Goal: Task Accomplishment & Management: Use online tool/utility

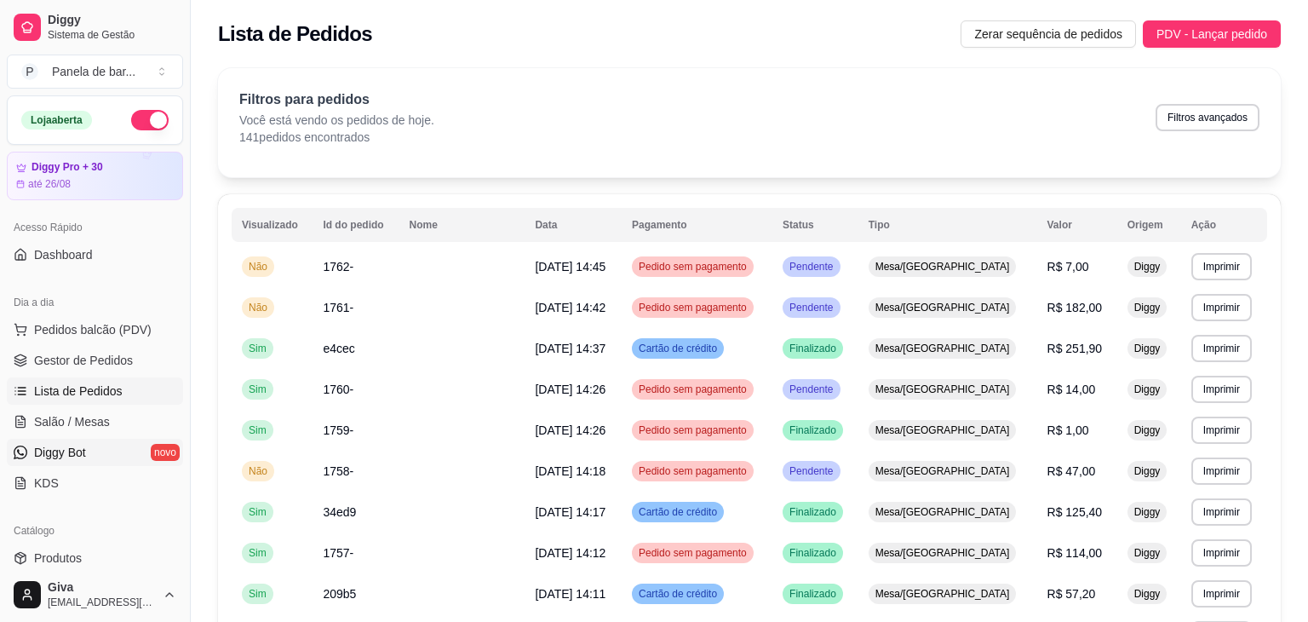
scroll to position [200, 0]
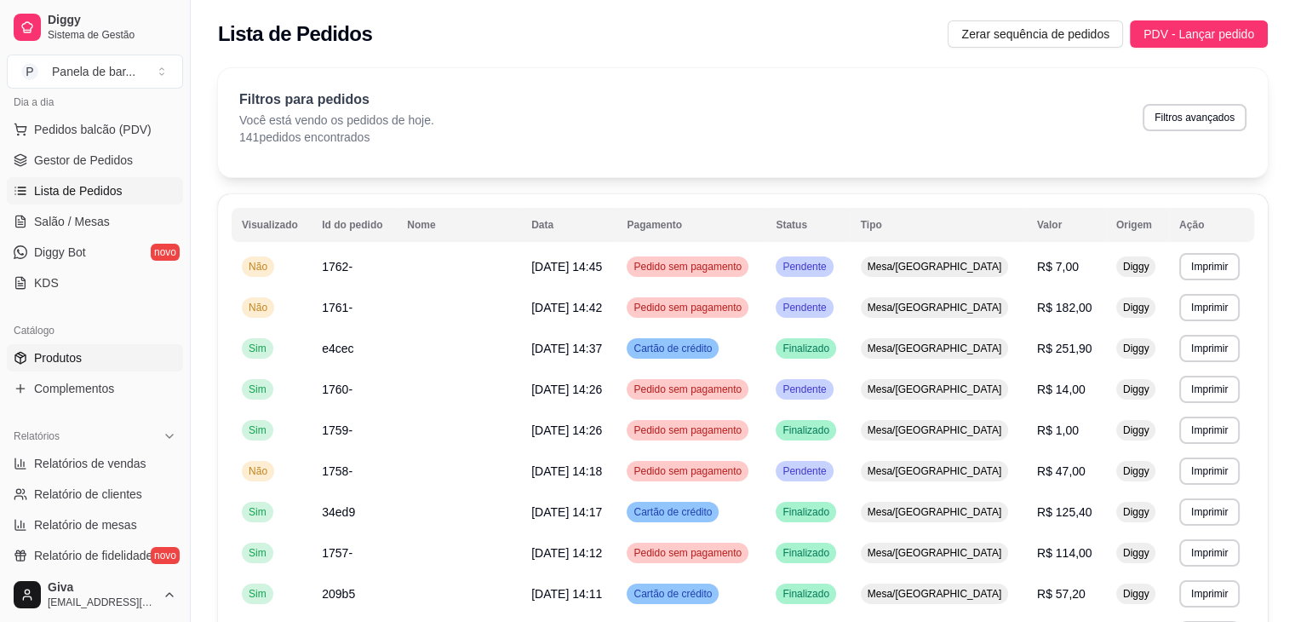
click at [100, 350] on link "Produtos" at bounding box center [95, 357] width 176 height 27
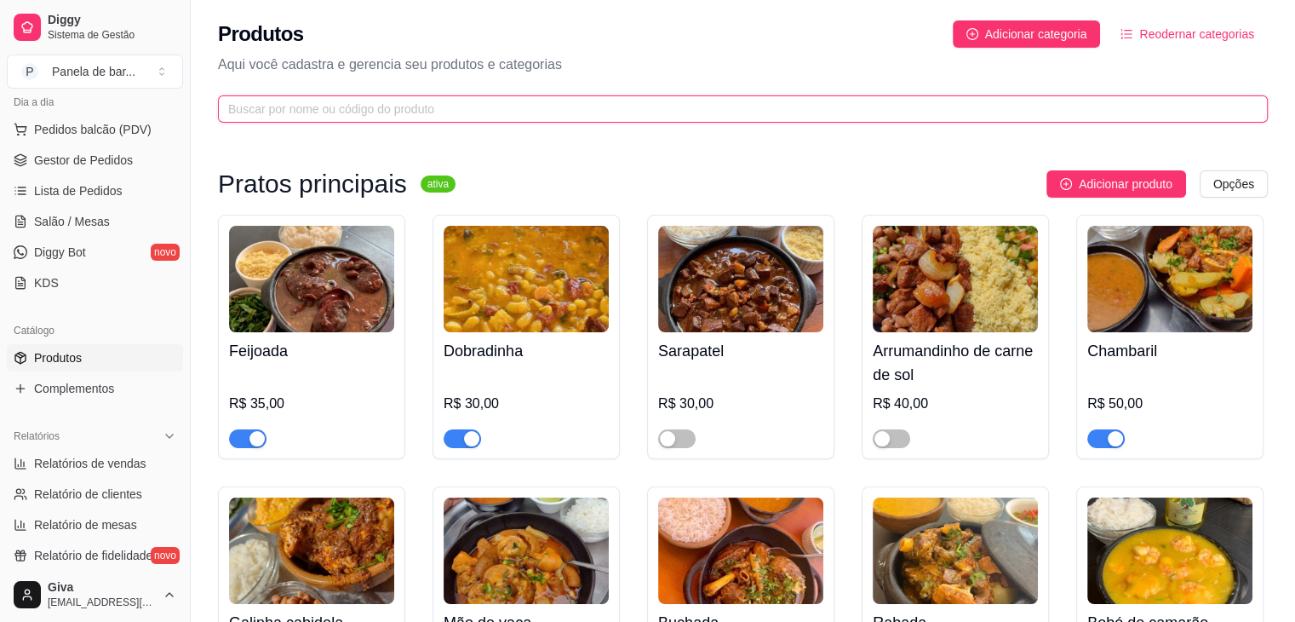
click at [405, 113] on input "text" at bounding box center [736, 109] width 1016 height 19
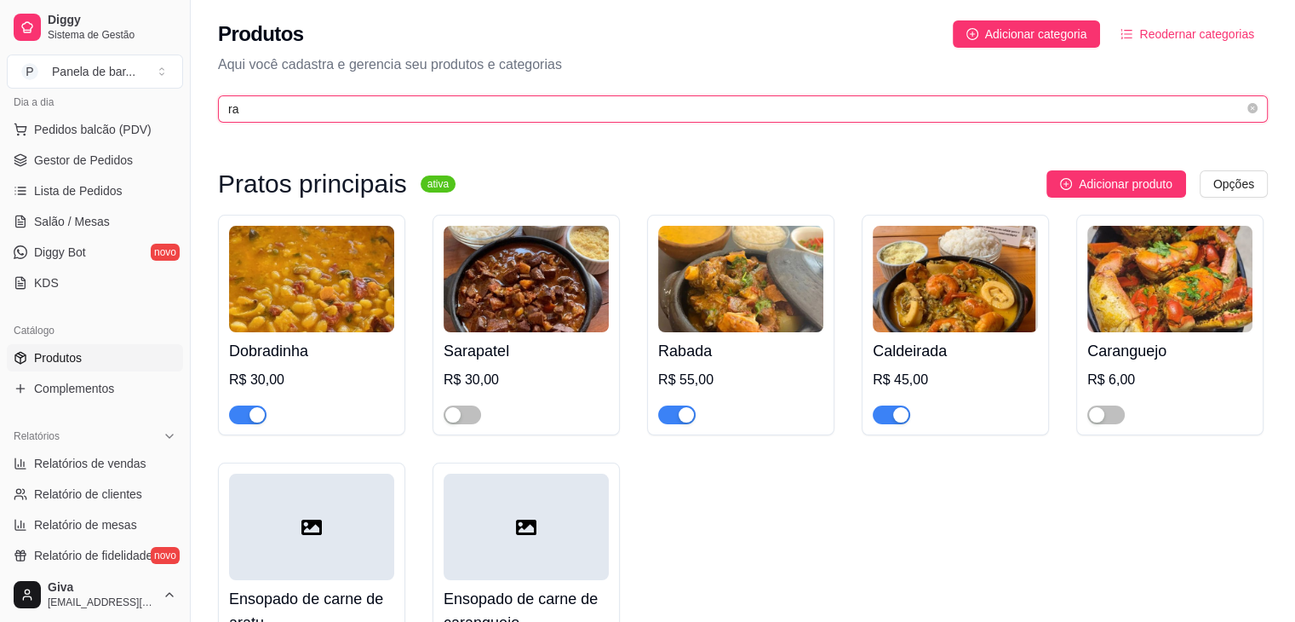
type input "ra"
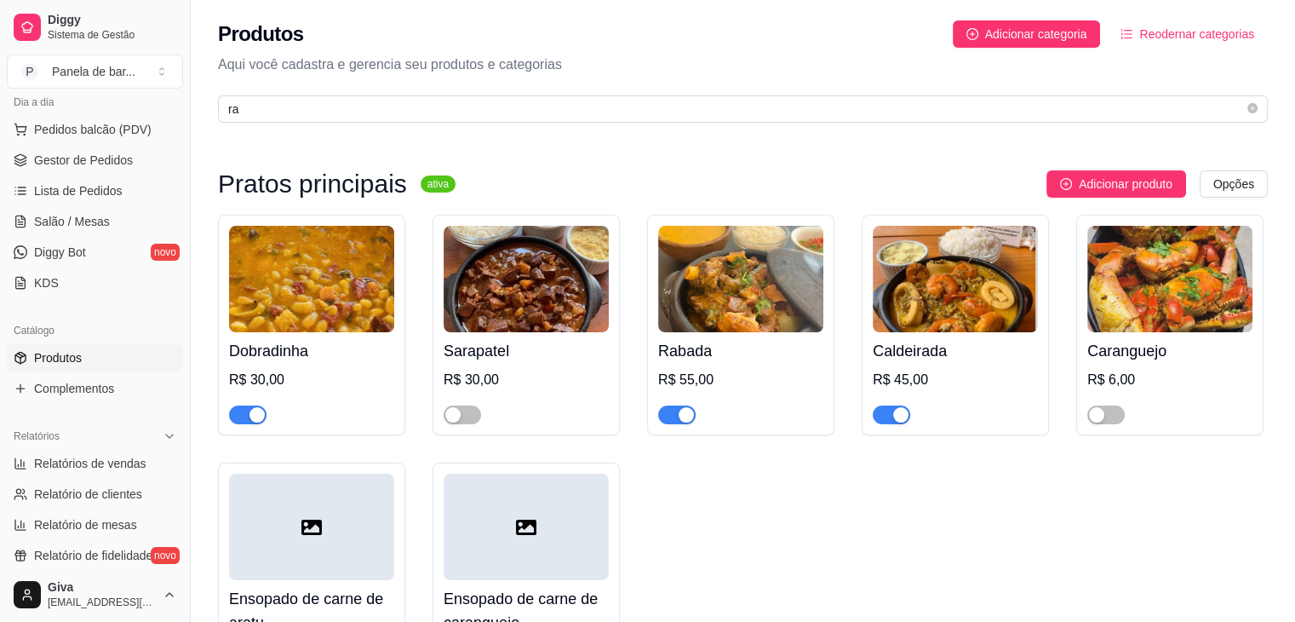
click at [670, 404] on div at bounding box center [676, 414] width 37 height 20
click at [681, 410] on div "button" at bounding box center [686, 414] width 15 height 15
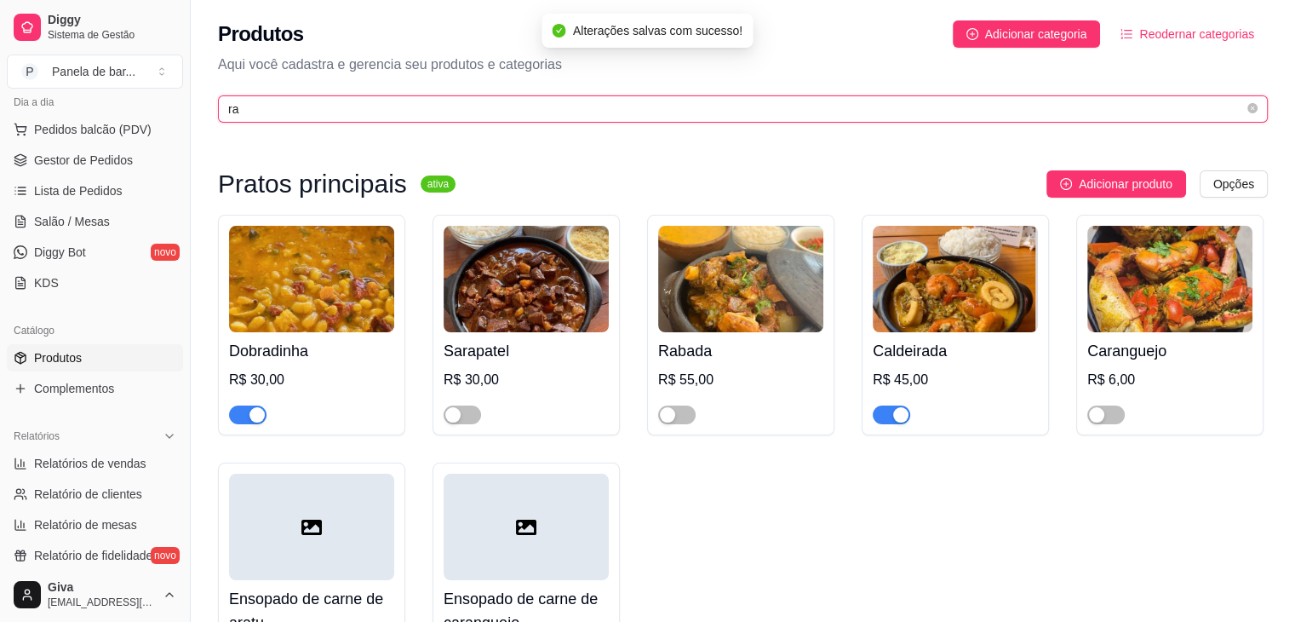
click at [375, 117] on input "ra" at bounding box center [736, 109] width 1016 height 19
type input "r"
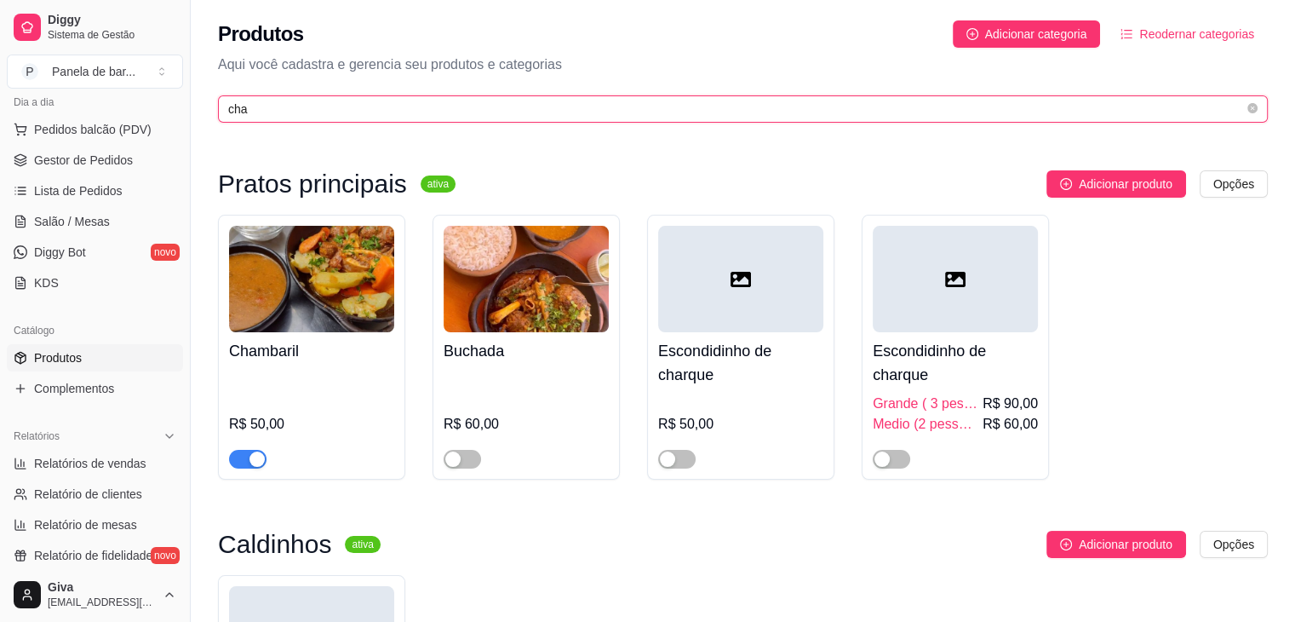
type input "cha"
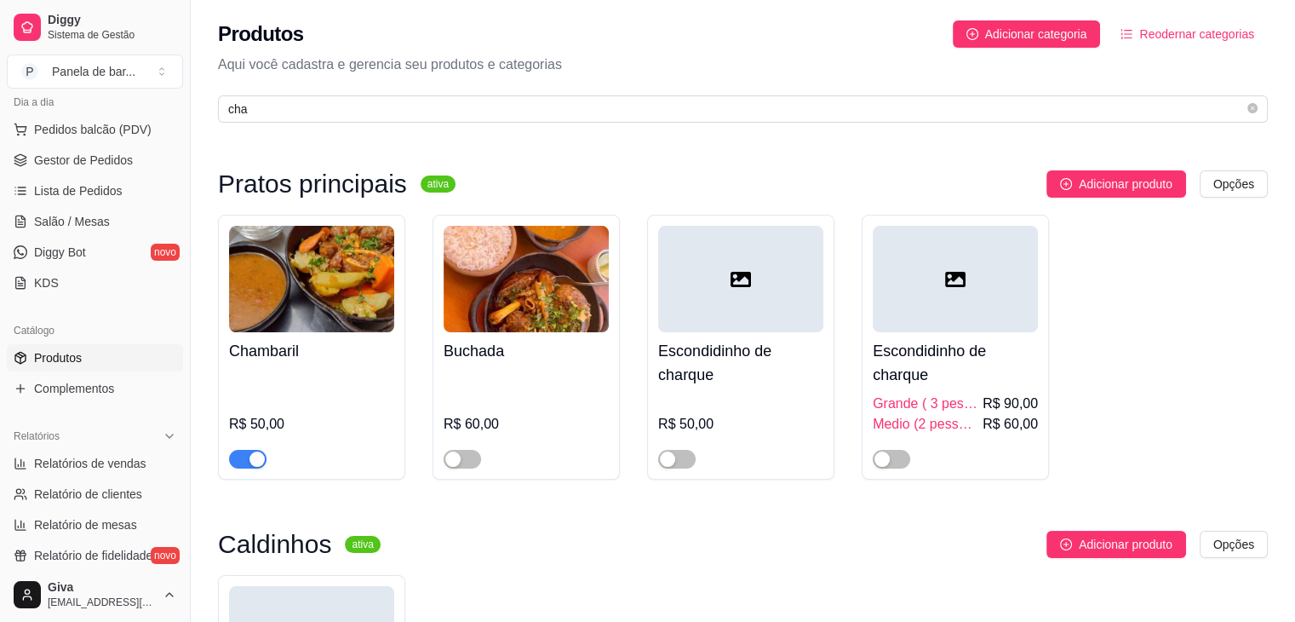
click at [235, 462] on span "button" at bounding box center [247, 459] width 37 height 19
click at [99, 223] on span "Salão / Mesas" at bounding box center [72, 221] width 76 height 17
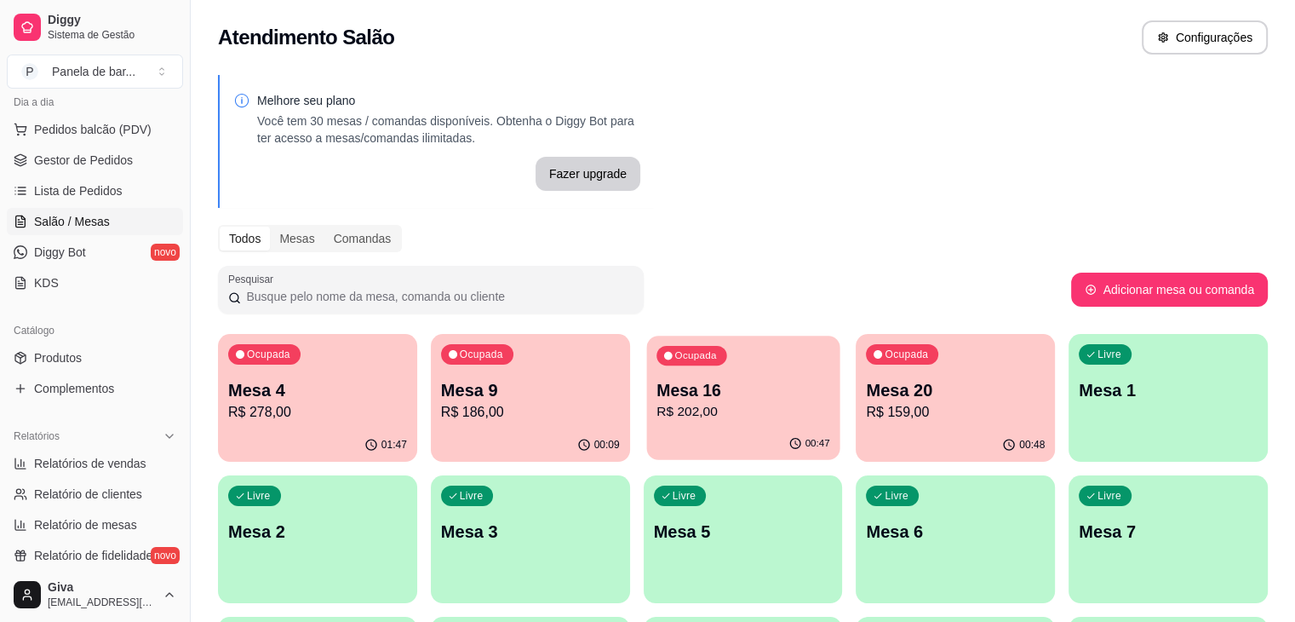
click at [657, 410] on p "R$ 202,00" at bounding box center [744, 412] width 174 height 20
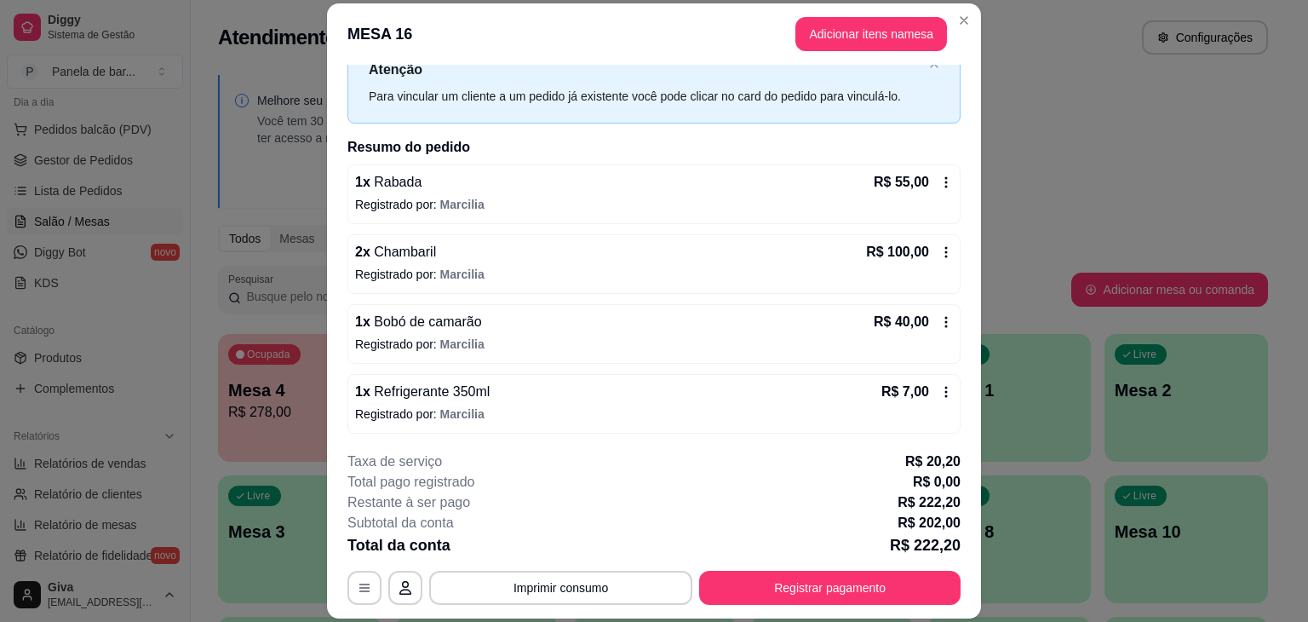
scroll to position [48, 0]
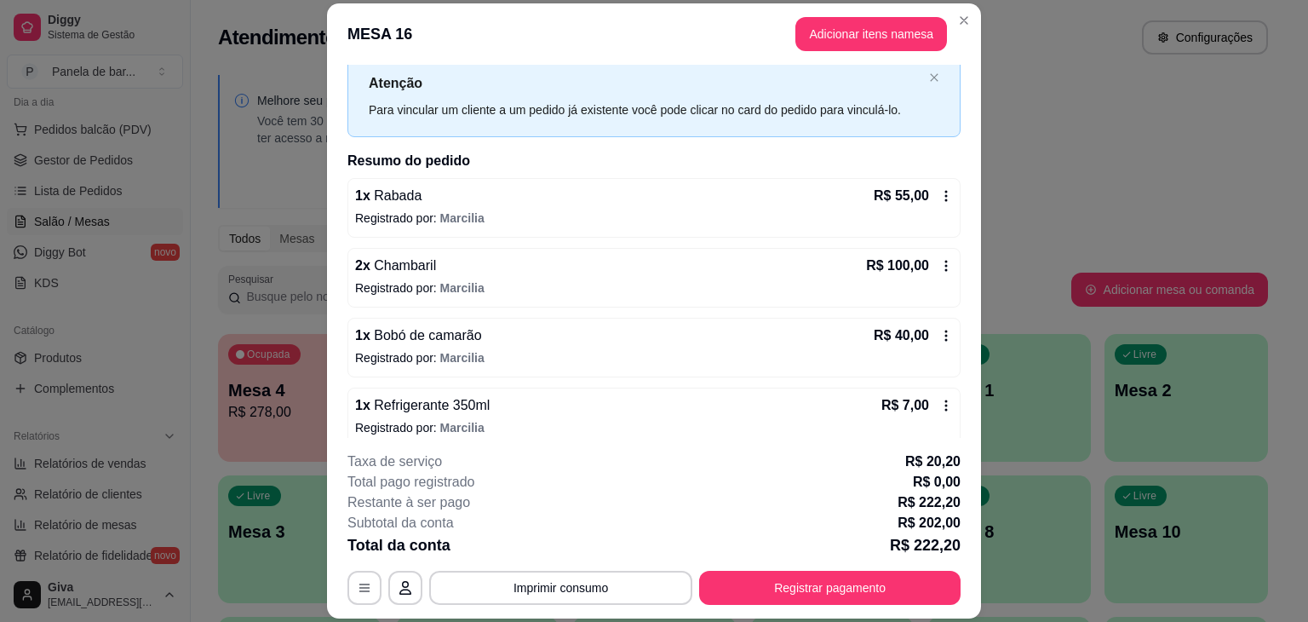
click at [939, 259] on icon at bounding box center [946, 266] width 14 height 14
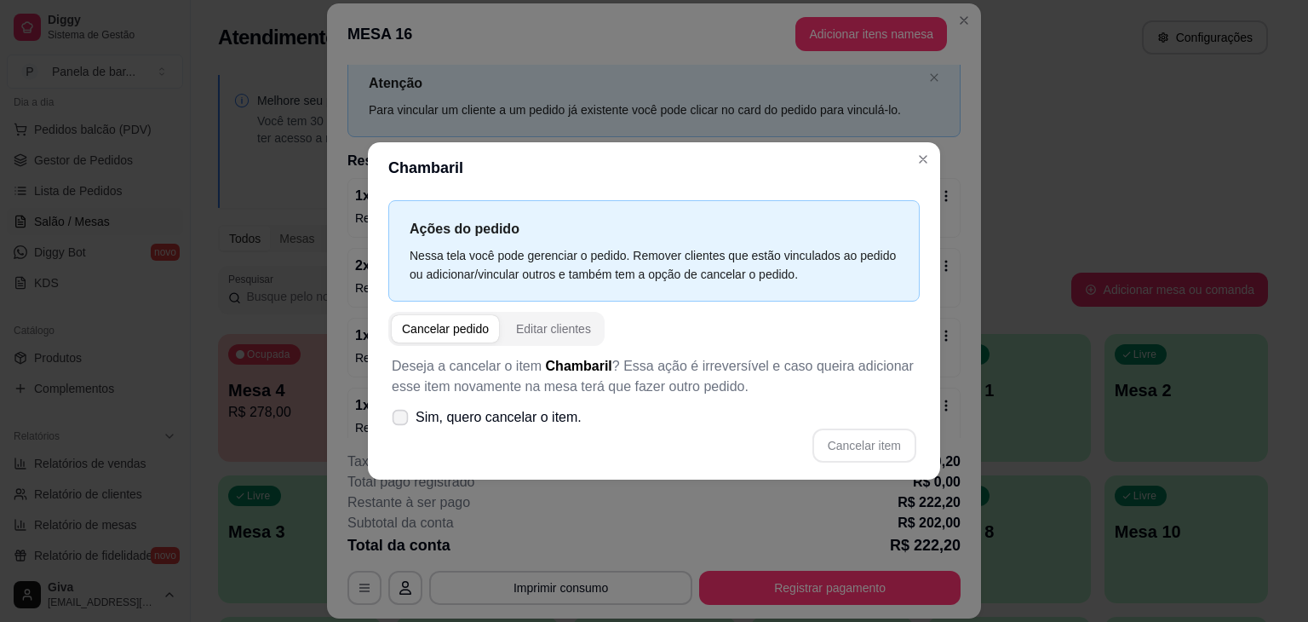
click at [497, 413] on span "Sim, quero cancelar o item." at bounding box center [499, 417] width 166 height 20
click at [402, 421] on input "Sim, quero cancelar o item." at bounding box center [396, 426] width 11 height 11
checkbox input "true"
click at [831, 454] on button "Cancelar item" at bounding box center [863, 445] width 101 height 33
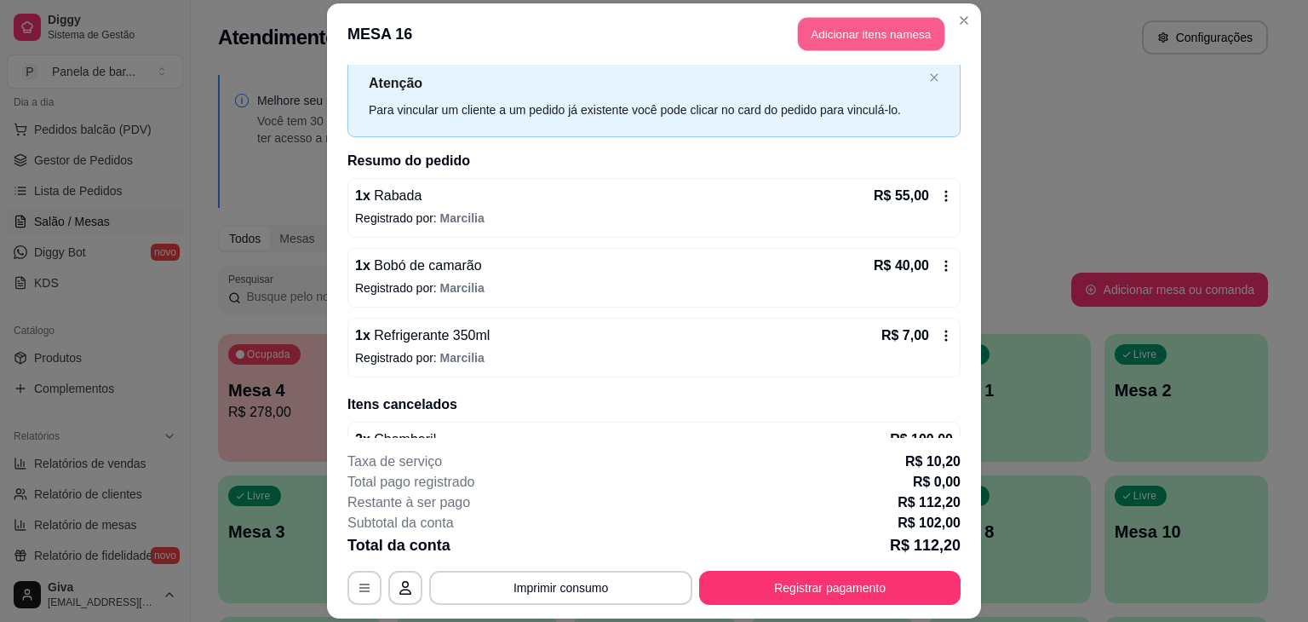
click at [879, 43] on button "Adicionar itens na mesa" at bounding box center [871, 33] width 146 height 33
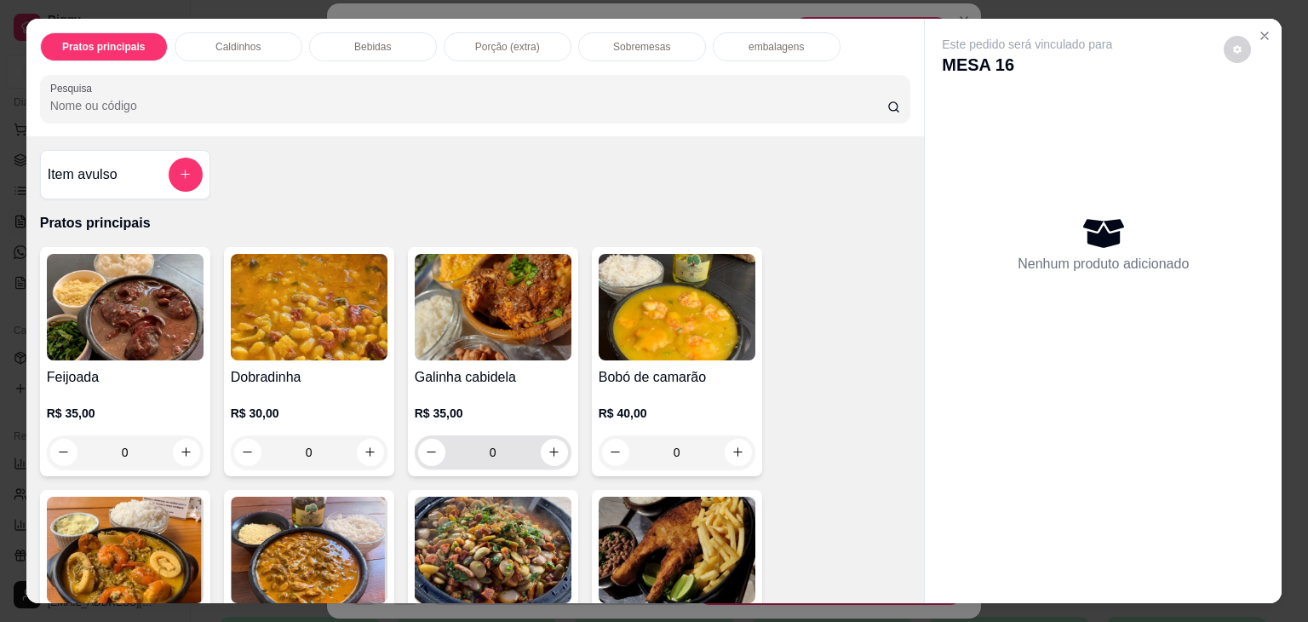
scroll to position [221, 0]
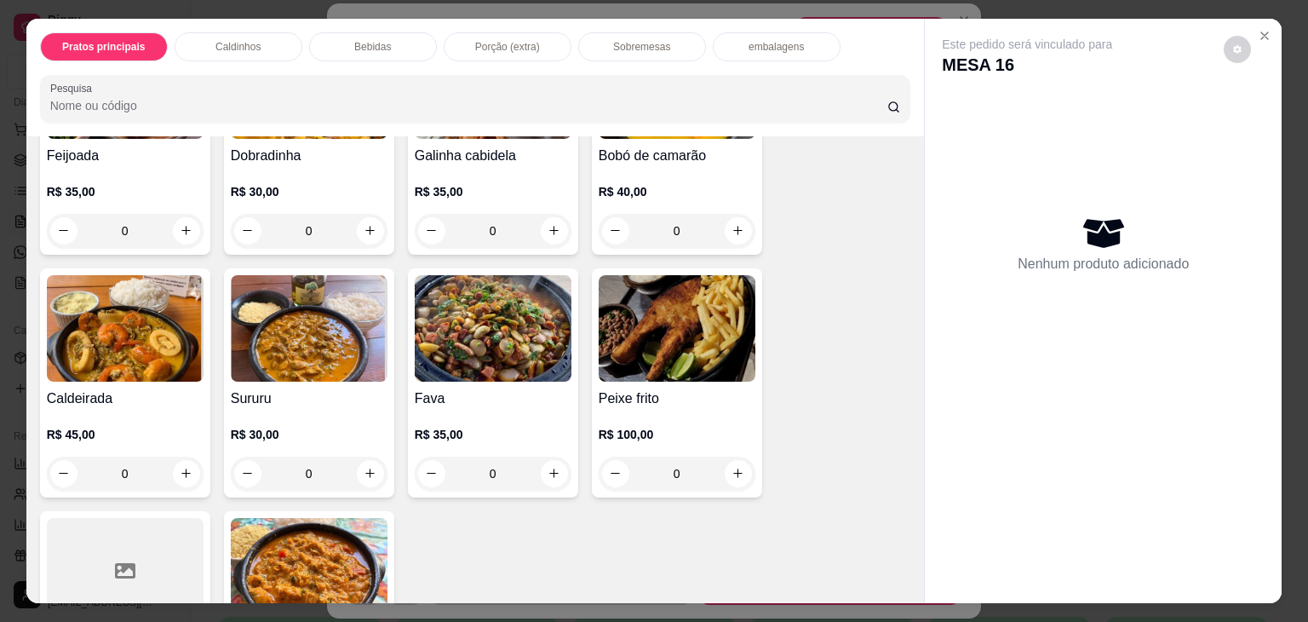
drag, startPoint x: 445, startPoint y: 449, endPoint x: 445, endPoint y: 559, distance: 110.7
click at [445, 559] on div "Feijoada R$ 35,00 0 Dobradinha R$ 30,00 0 Galinha cabidela R$ 35,00 0 Bobó de c…" at bounding box center [475, 393] width 871 height 735
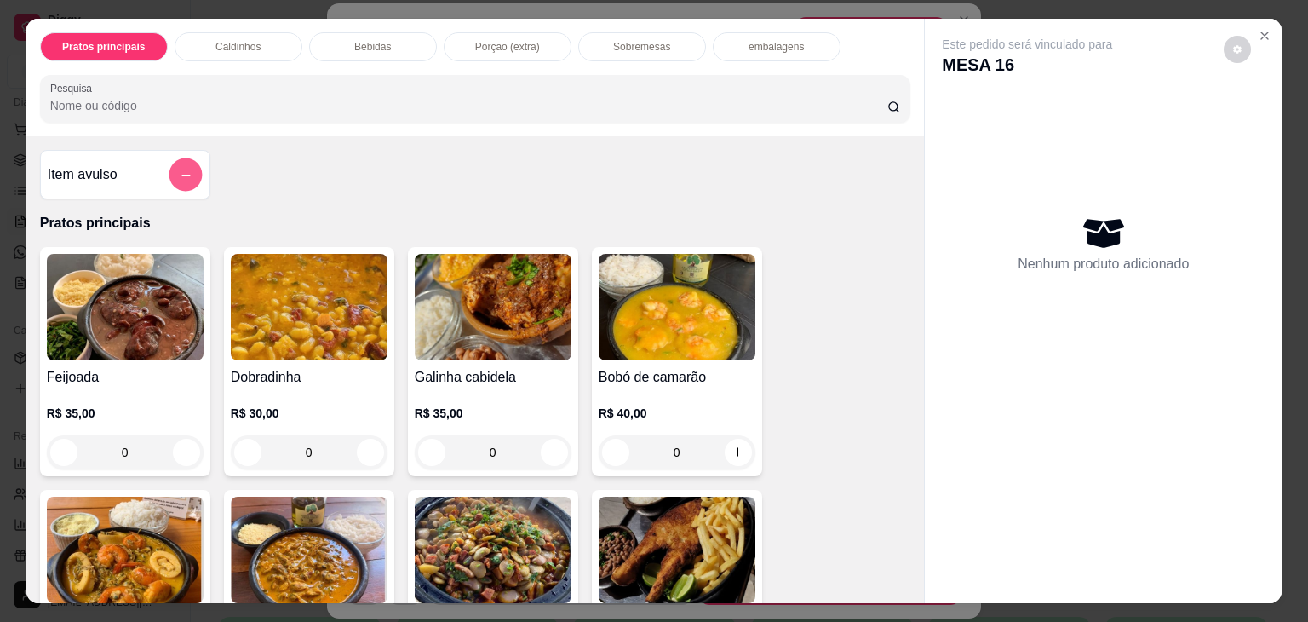
click at [179, 170] on icon "add-separate-item" at bounding box center [185, 175] width 13 height 13
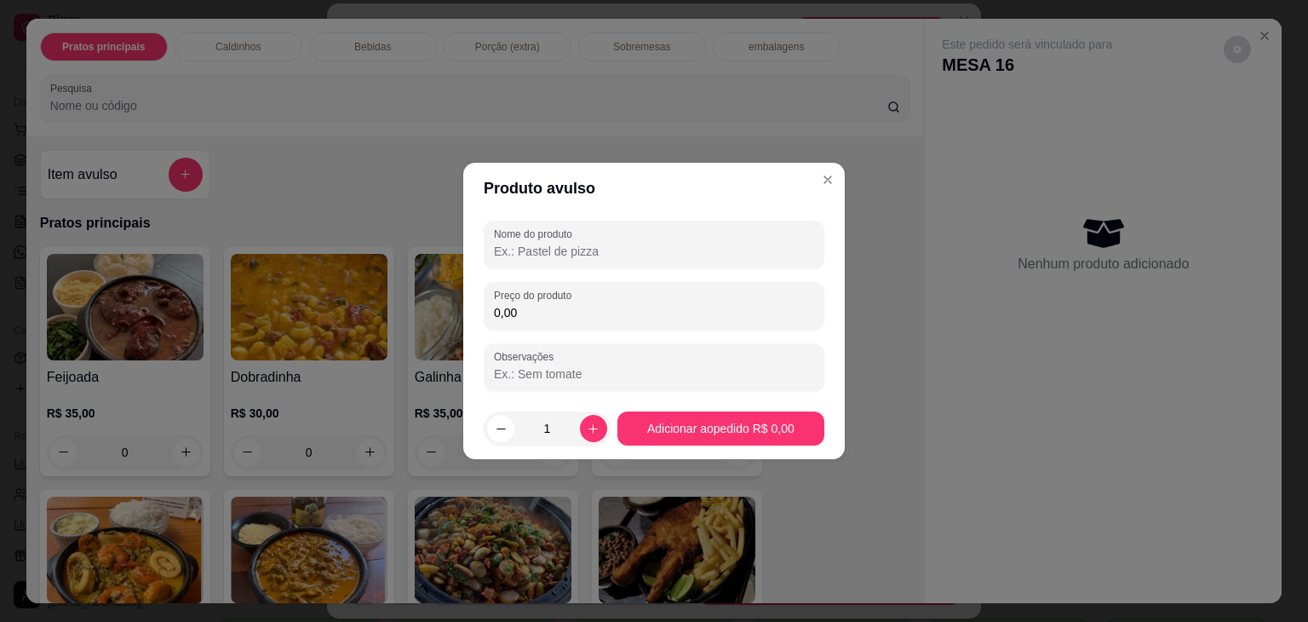
click at [571, 250] on input "Nome do produto" at bounding box center [654, 251] width 320 height 17
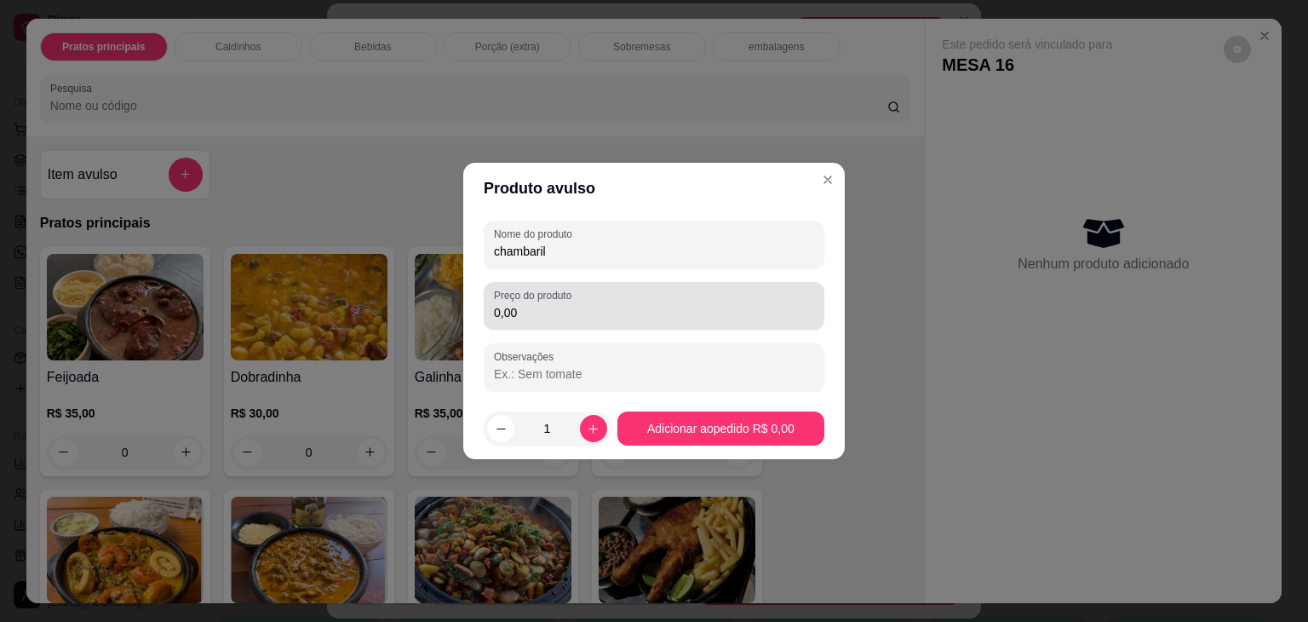
type input "chambaril"
click at [558, 323] on div "Preço do produto 0,00" at bounding box center [654, 306] width 341 height 48
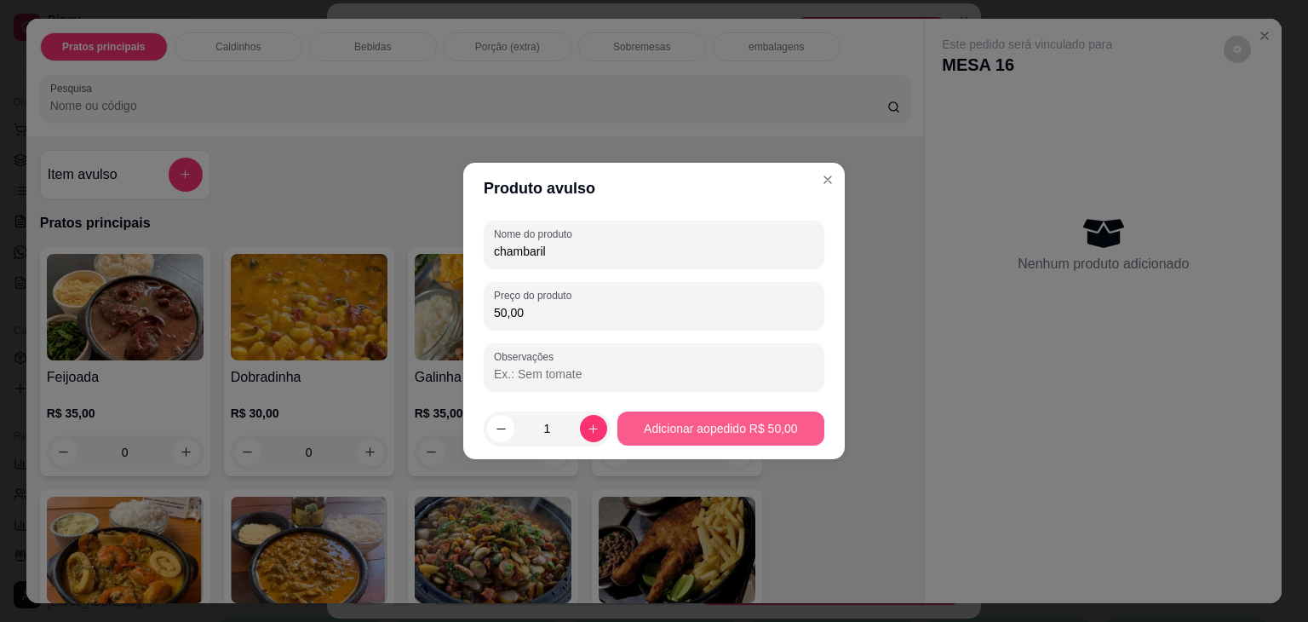
type input "50,00"
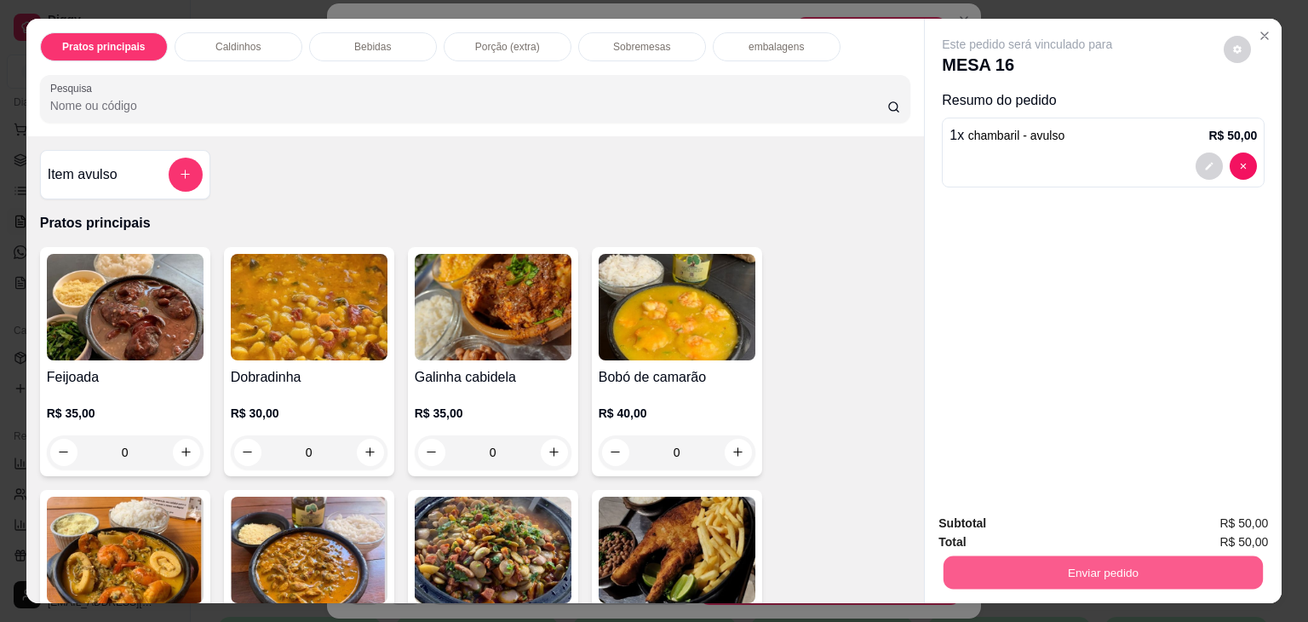
click at [1012, 556] on button "Enviar pedido" at bounding box center [1103, 572] width 319 height 33
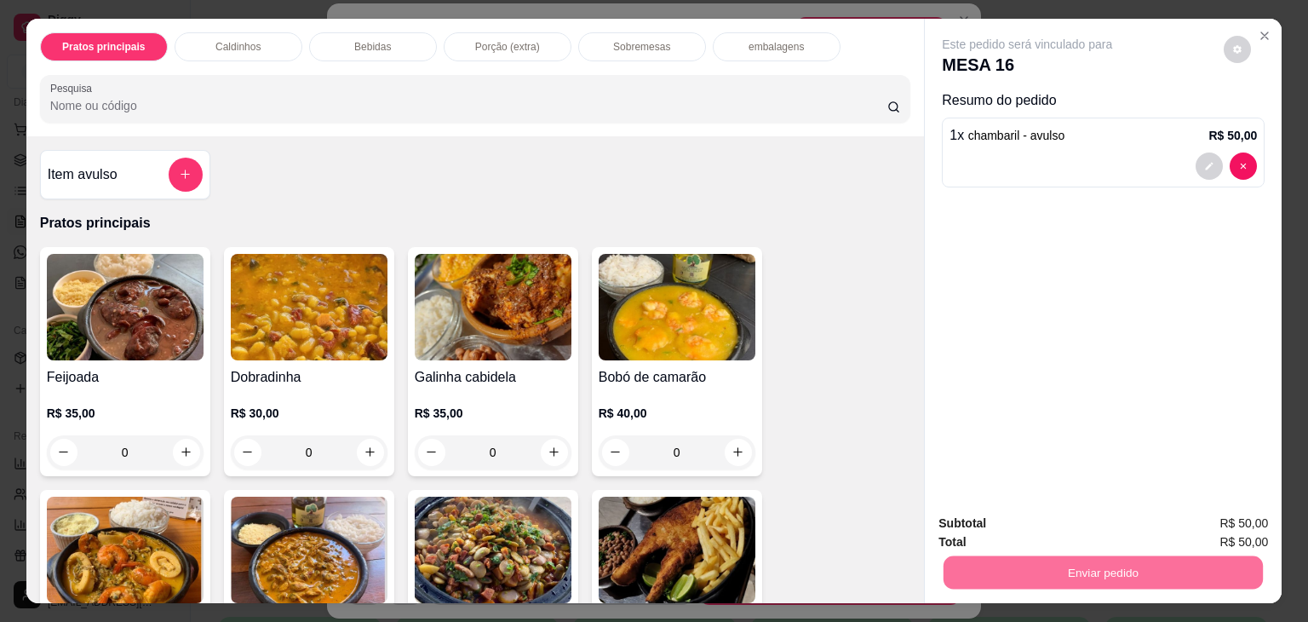
click at [1088, 510] on button "Não registrar e enviar pedido" at bounding box center [1047, 524] width 172 height 32
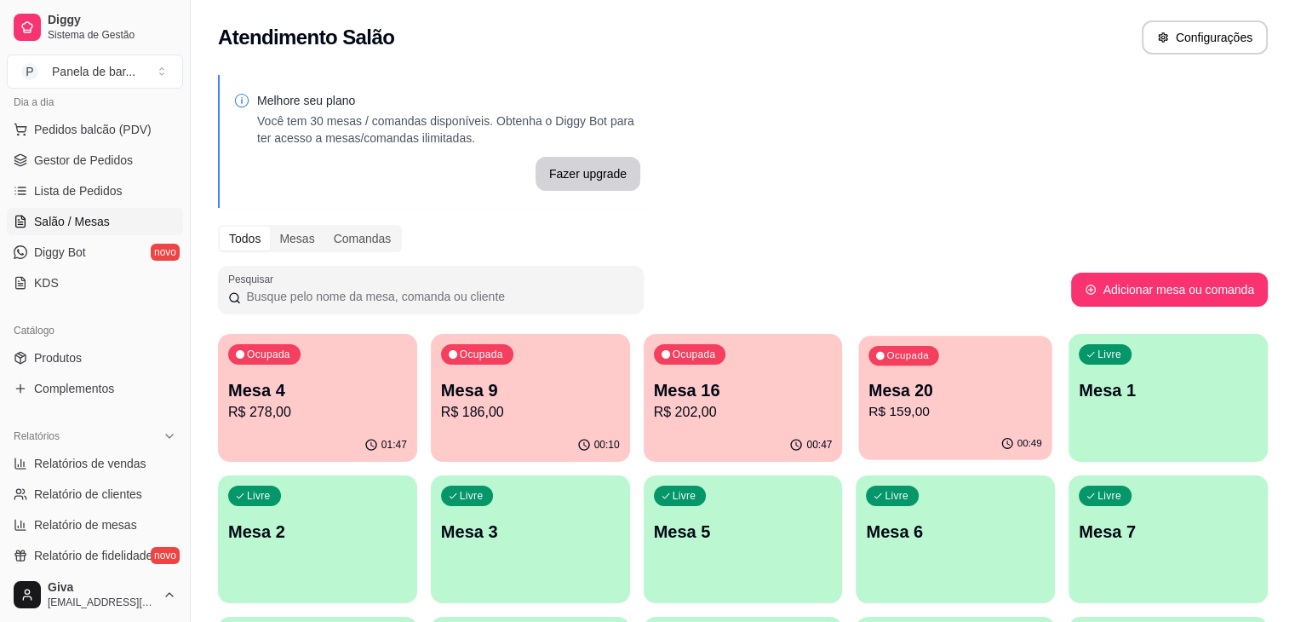
click at [891, 379] on p "Mesa 20" at bounding box center [956, 390] width 174 height 23
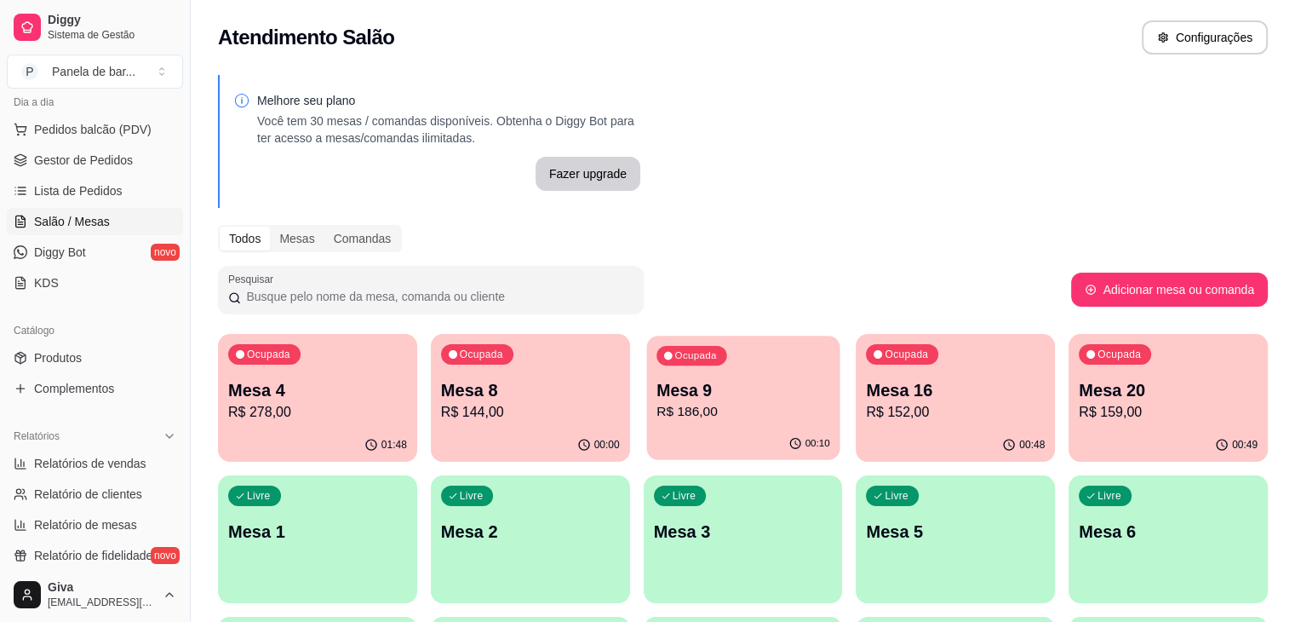
click at [657, 413] on p "R$ 186,00" at bounding box center [744, 412] width 174 height 20
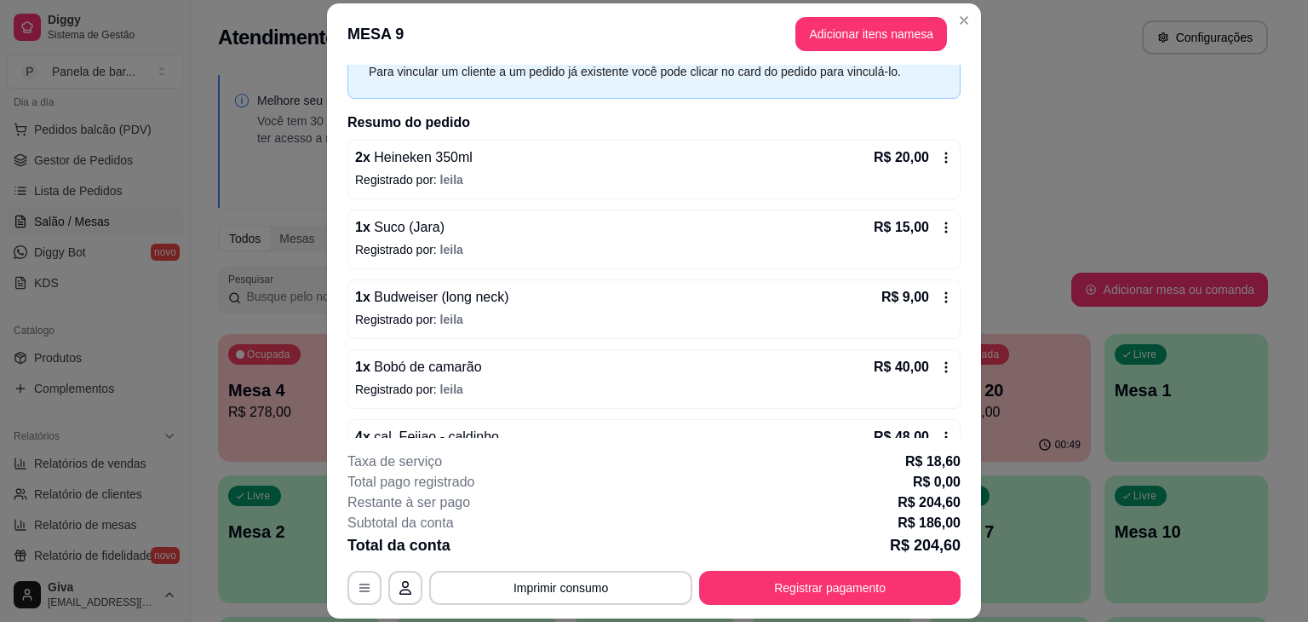
scroll to position [83, 0]
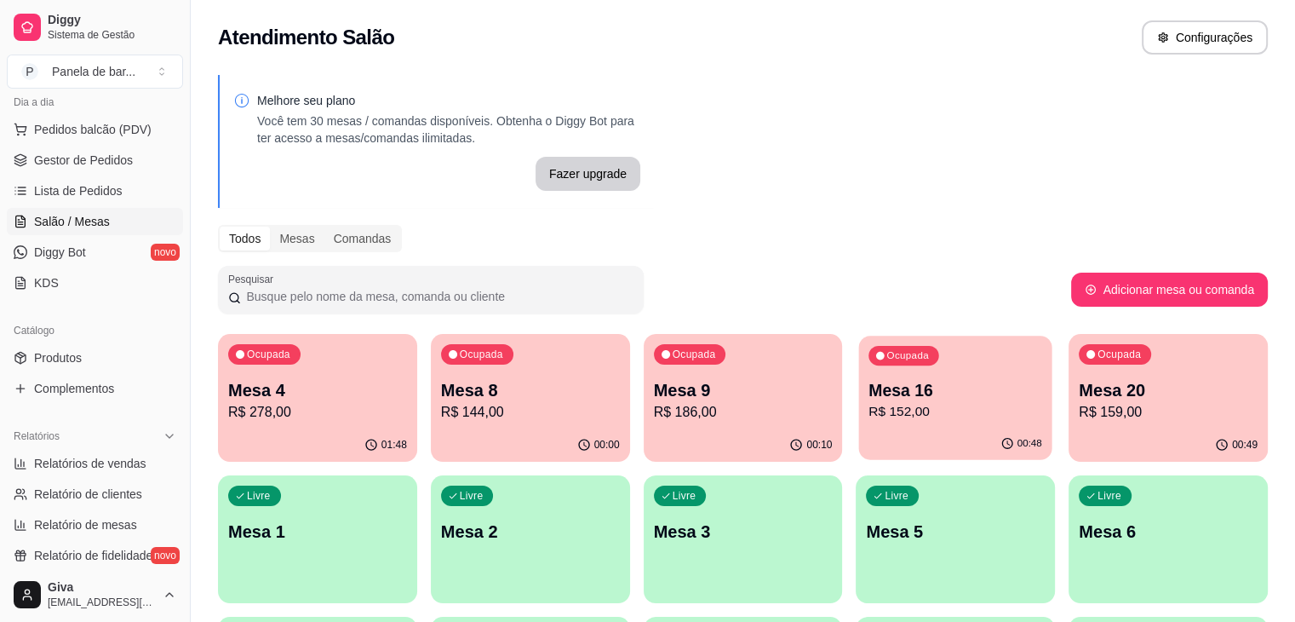
click at [859, 371] on div "Ocupada Mesa 16 R$ 152,00" at bounding box center [955, 382] width 193 height 92
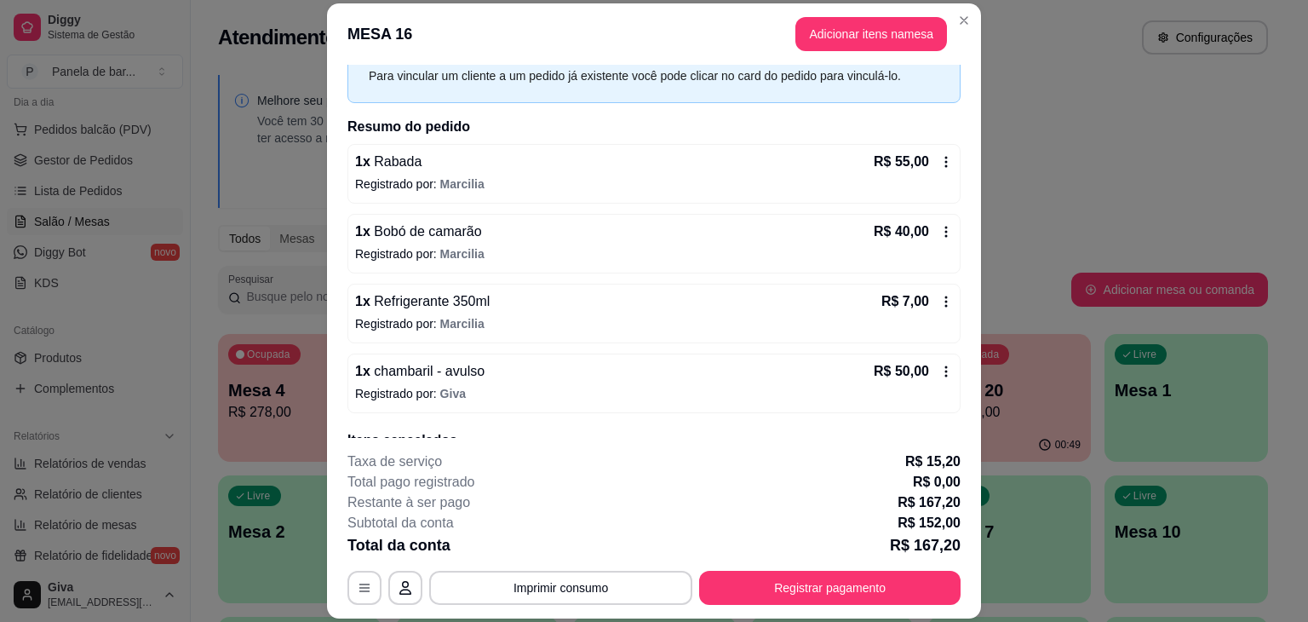
scroll to position [158, 0]
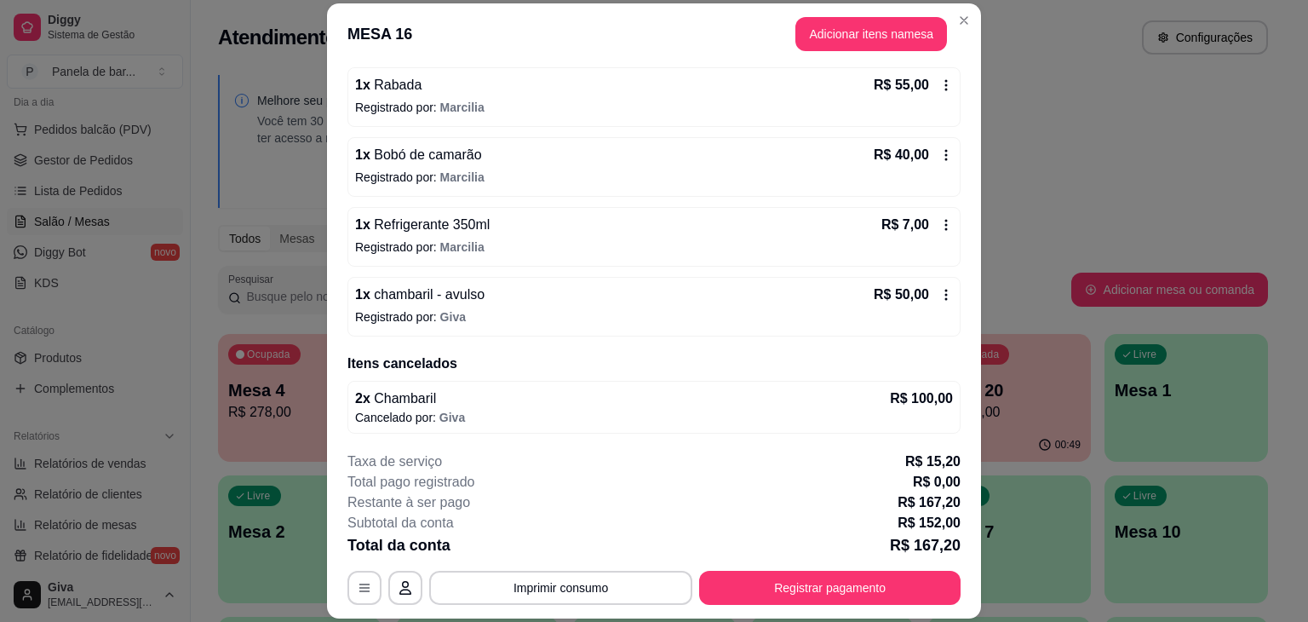
click at [939, 297] on icon at bounding box center [946, 295] width 14 height 14
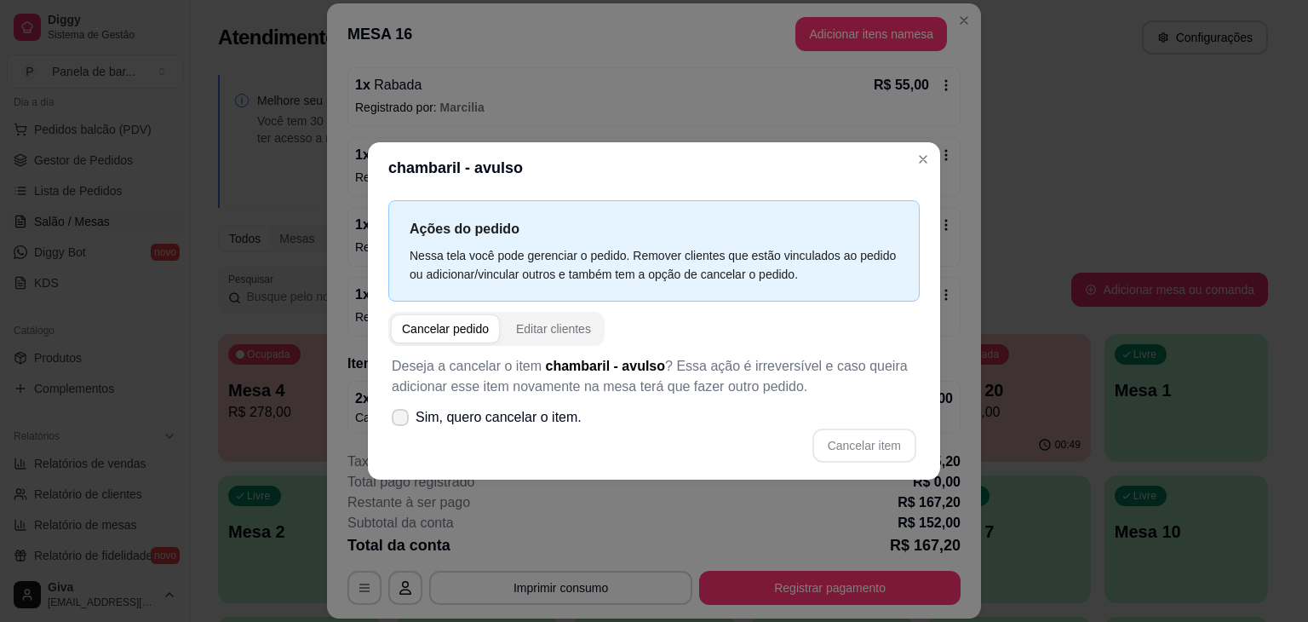
click at [577, 419] on span "Sim, quero cancelar o item." at bounding box center [499, 417] width 166 height 20
click at [402, 421] on input "Sim, quero cancelar o item." at bounding box center [396, 426] width 11 height 11
checkbox input "true"
click at [837, 457] on button "Cancelar item" at bounding box center [863, 445] width 101 height 33
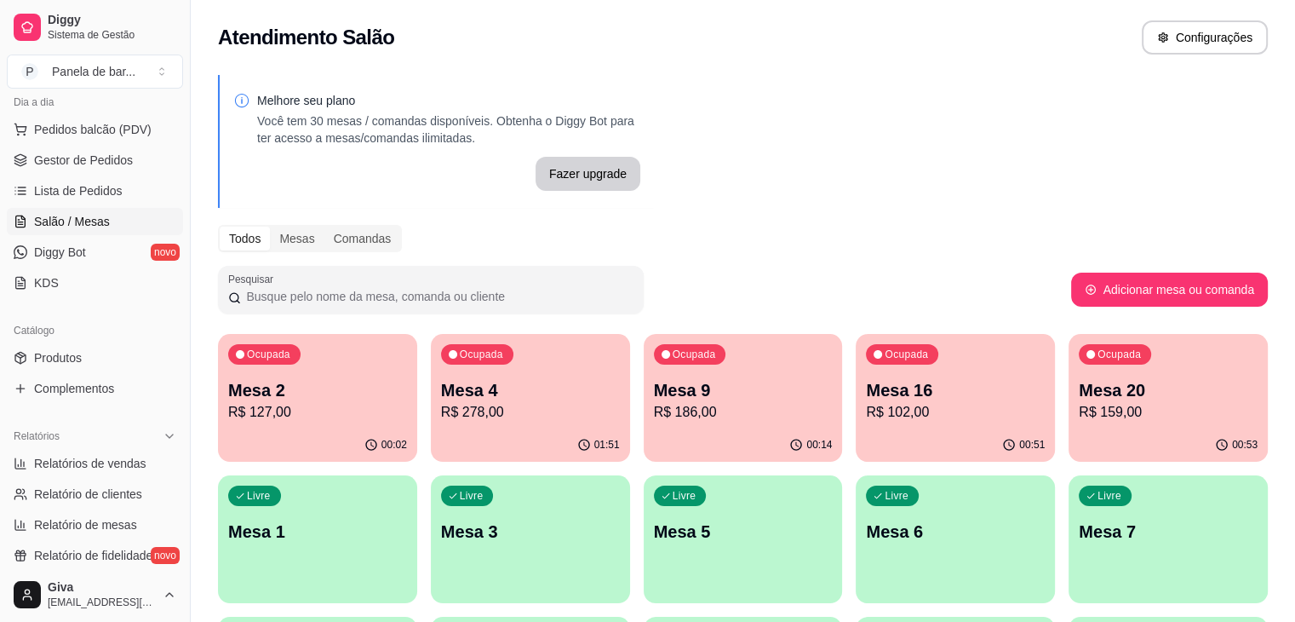
click at [873, 380] on p "Mesa 16" at bounding box center [955, 390] width 179 height 24
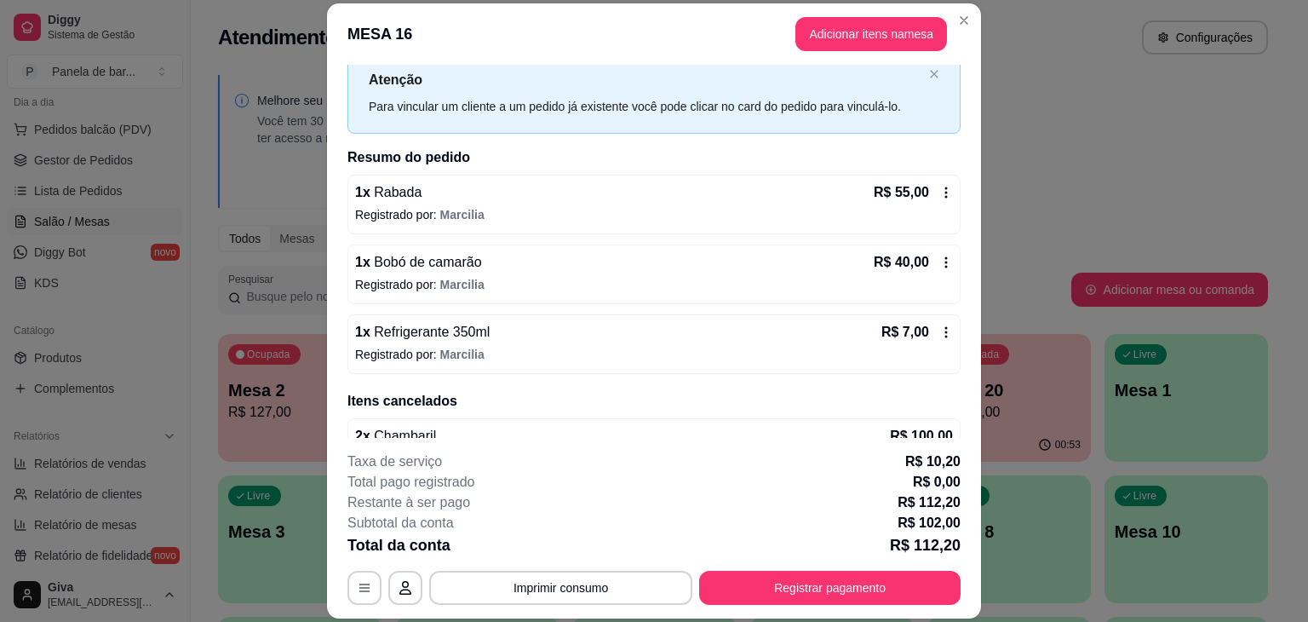
scroll to position [49, 0]
click at [930, 204] on div "1 x Rabada R$ 55,00 Registrado por: [PERSON_NAME]" at bounding box center [653, 206] width 613 height 60
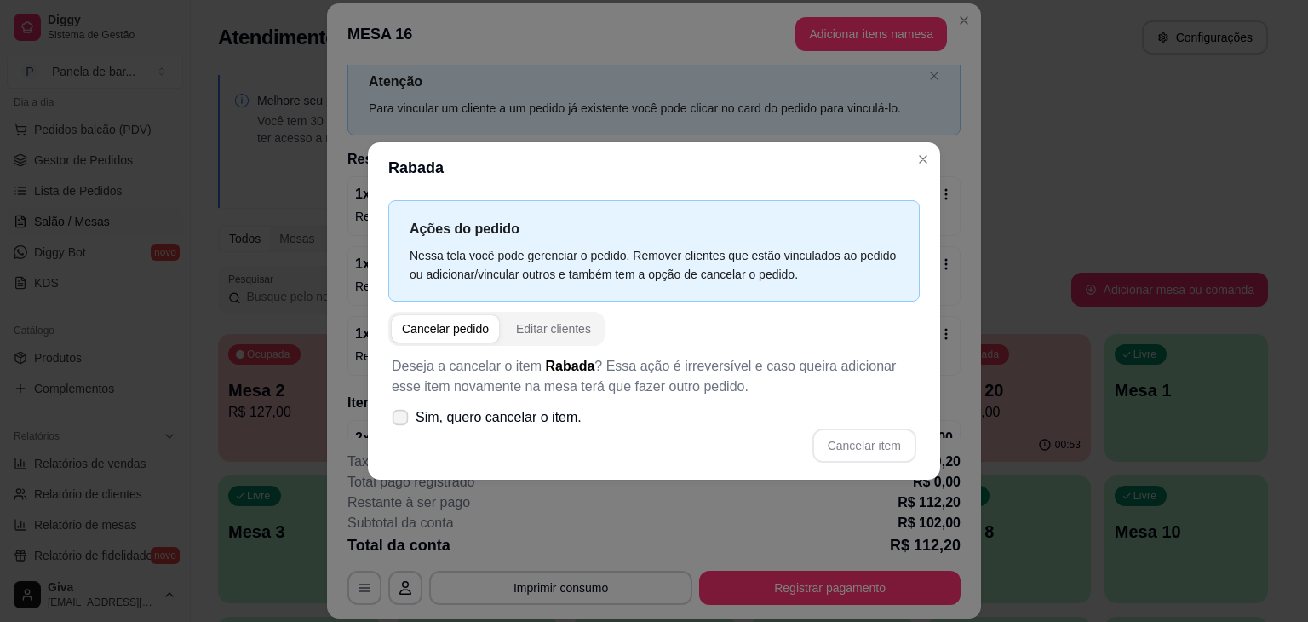
click at [525, 418] on span "Sim, quero cancelar o item." at bounding box center [499, 417] width 166 height 20
click at [402, 421] on input "Sim, quero cancelar o item." at bounding box center [396, 426] width 11 height 11
checkbox input "true"
click at [852, 444] on button "Cancelar item" at bounding box center [863, 445] width 101 height 33
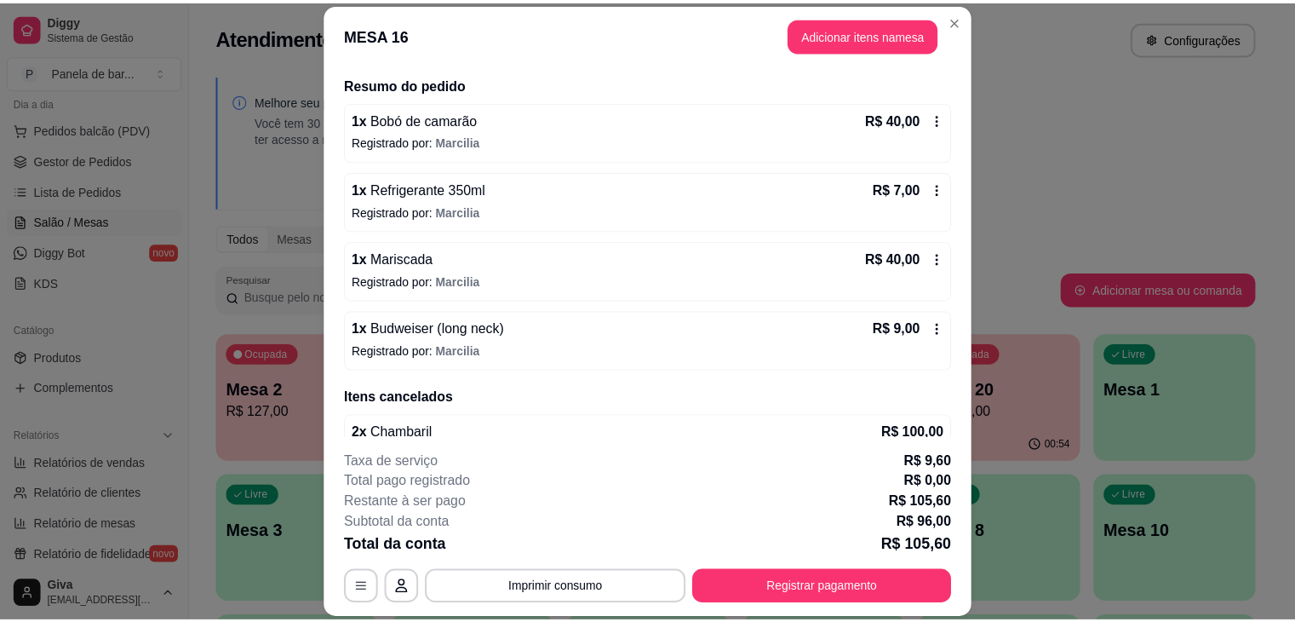
scroll to position [125, 0]
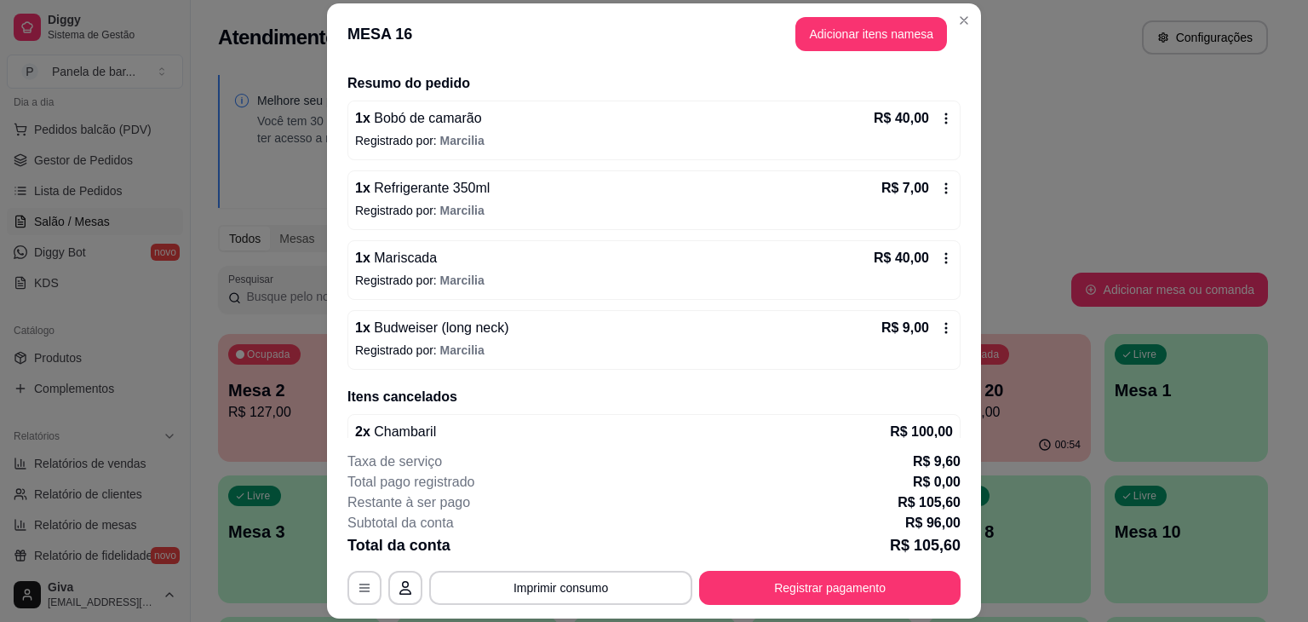
click at [909, 185] on p "R$ 7,00" at bounding box center [905, 188] width 48 height 20
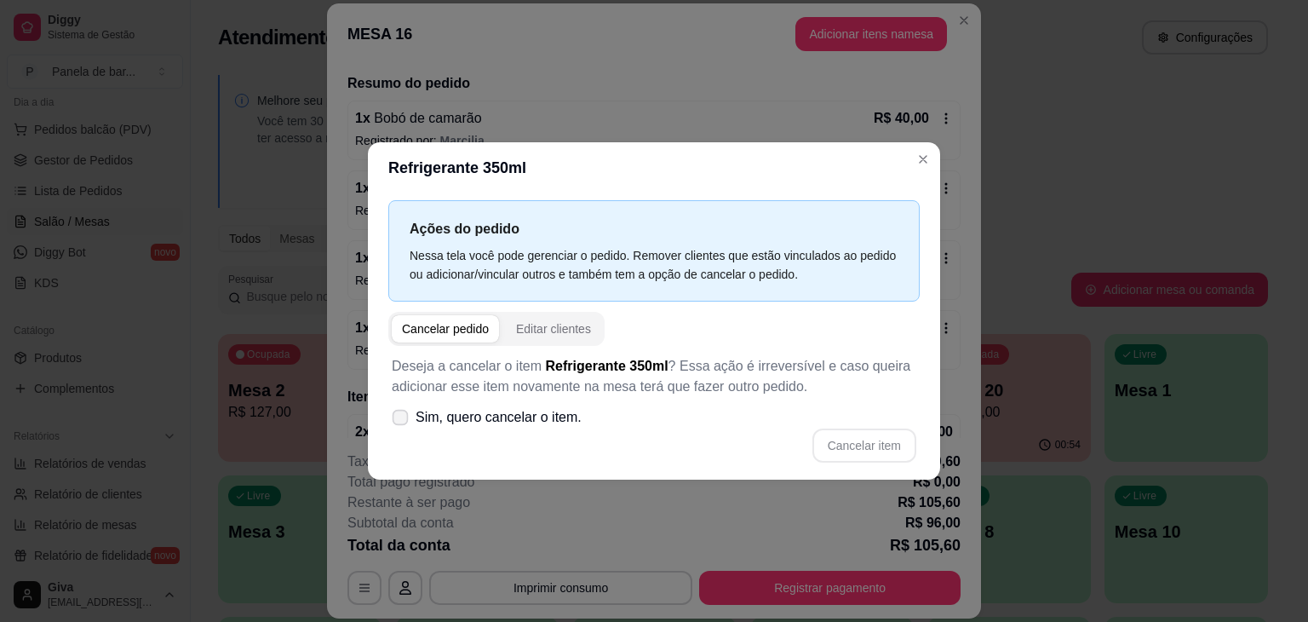
click at [511, 410] on span "Sim, quero cancelar o item." at bounding box center [499, 417] width 166 height 20
click at [402, 421] on input "Sim, quero cancelar o item." at bounding box center [396, 426] width 11 height 11
checkbox input "true"
click at [831, 444] on button "Cancelar item" at bounding box center [863, 445] width 101 height 33
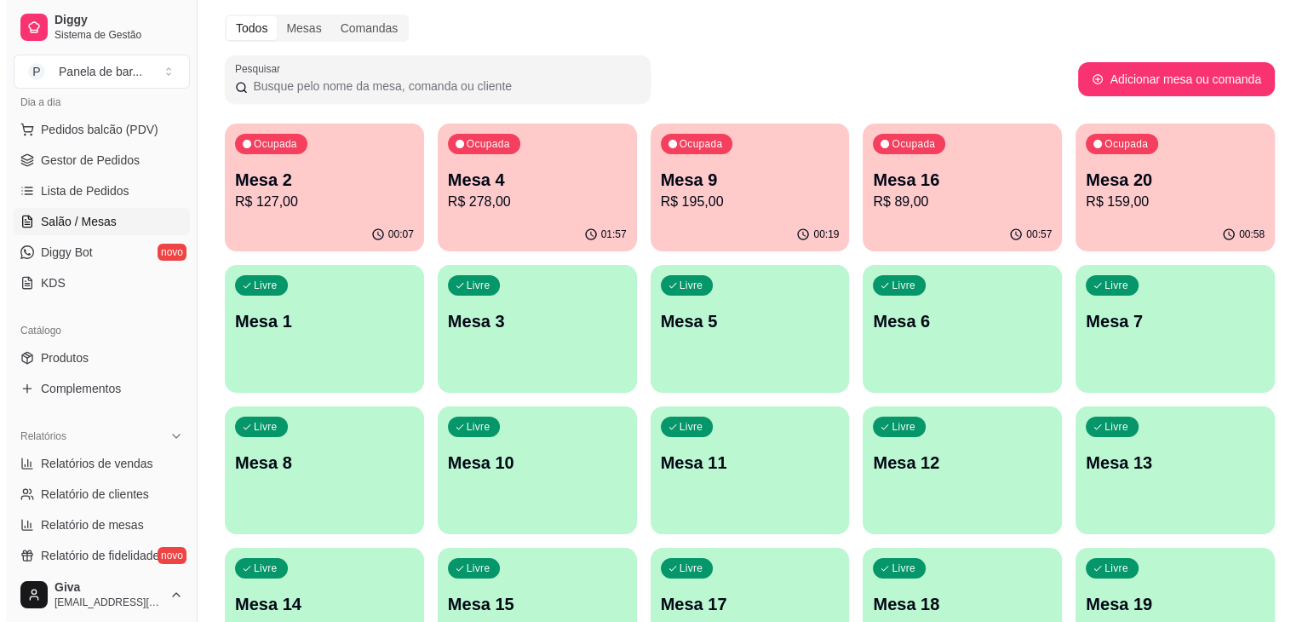
scroll to position [211, 0]
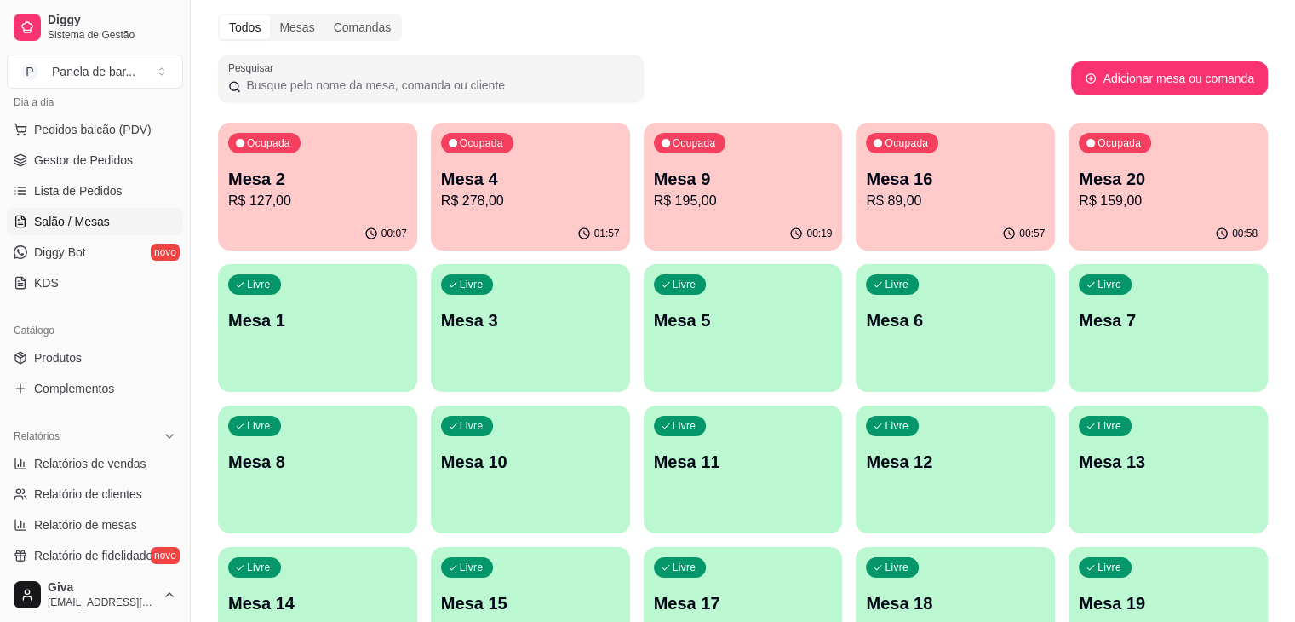
click at [702, 534] on div "Ocupada Mesa 2 R$ 127,00 00:07 Ocupada Mesa 4 R$ 278,00 01:57 Ocupada Mesa 9 R$…" at bounding box center [743, 469] width 1050 height 693
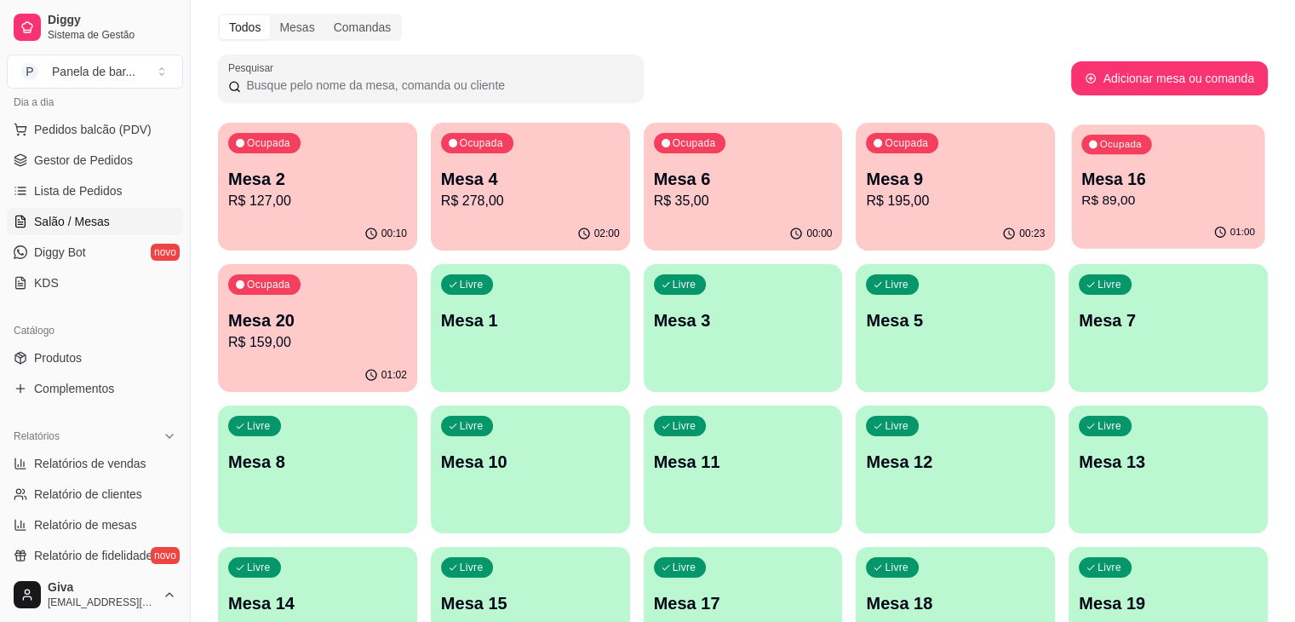
click at [1081, 198] on p "R$ 89,00" at bounding box center [1168, 201] width 174 height 20
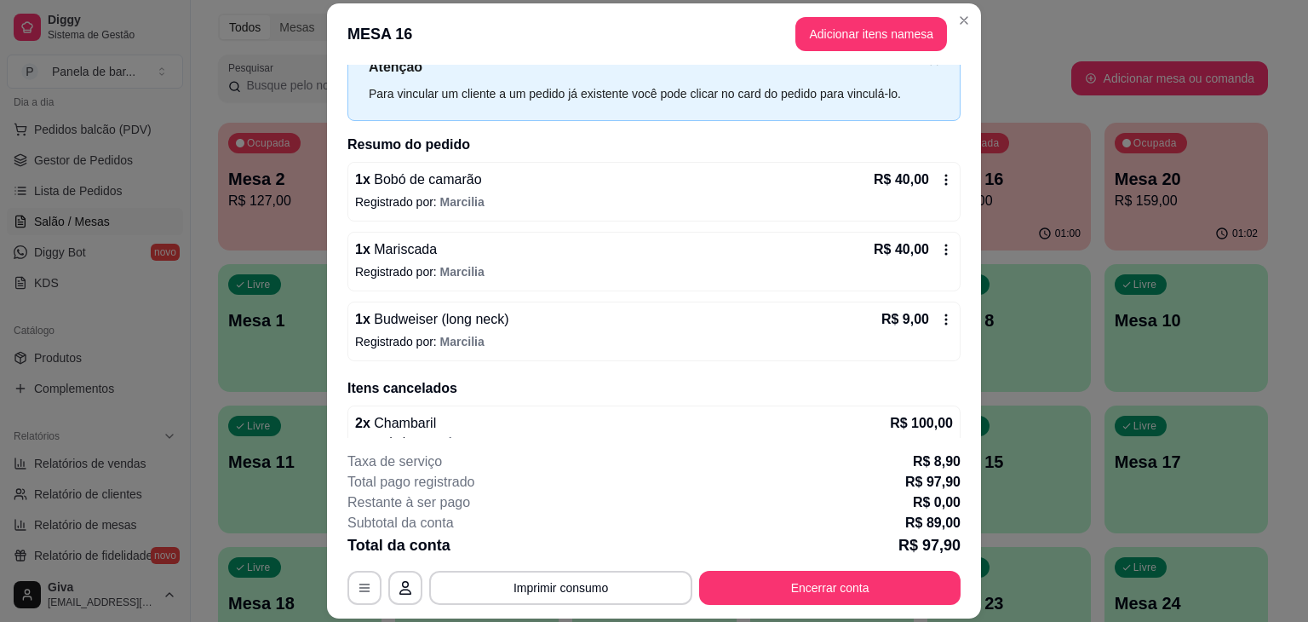
scroll to position [67, 0]
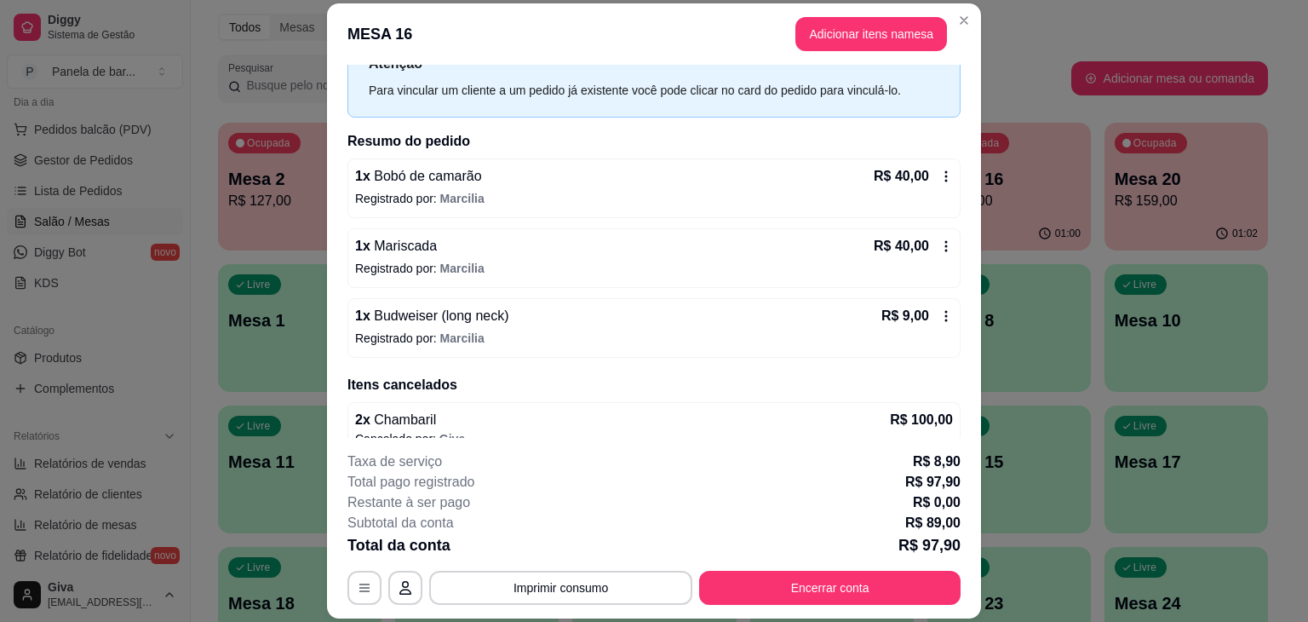
click at [939, 310] on icon at bounding box center [946, 316] width 14 height 14
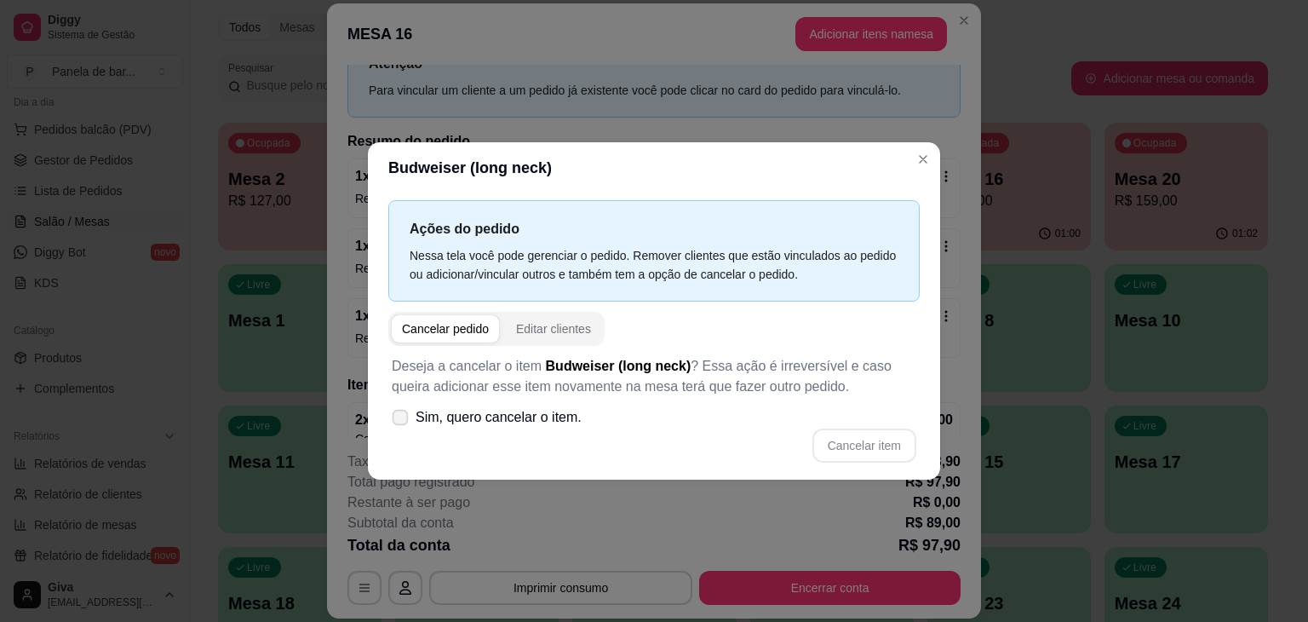
click at [541, 427] on span "Sim, quero cancelar o item." at bounding box center [499, 417] width 166 height 20
click at [402, 427] on input "Sim, quero cancelar o item." at bounding box center [396, 426] width 11 height 11
checkbox input "true"
click at [831, 439] on button "Cancelar item" at bounding box center [864, 445] width 104 height 34
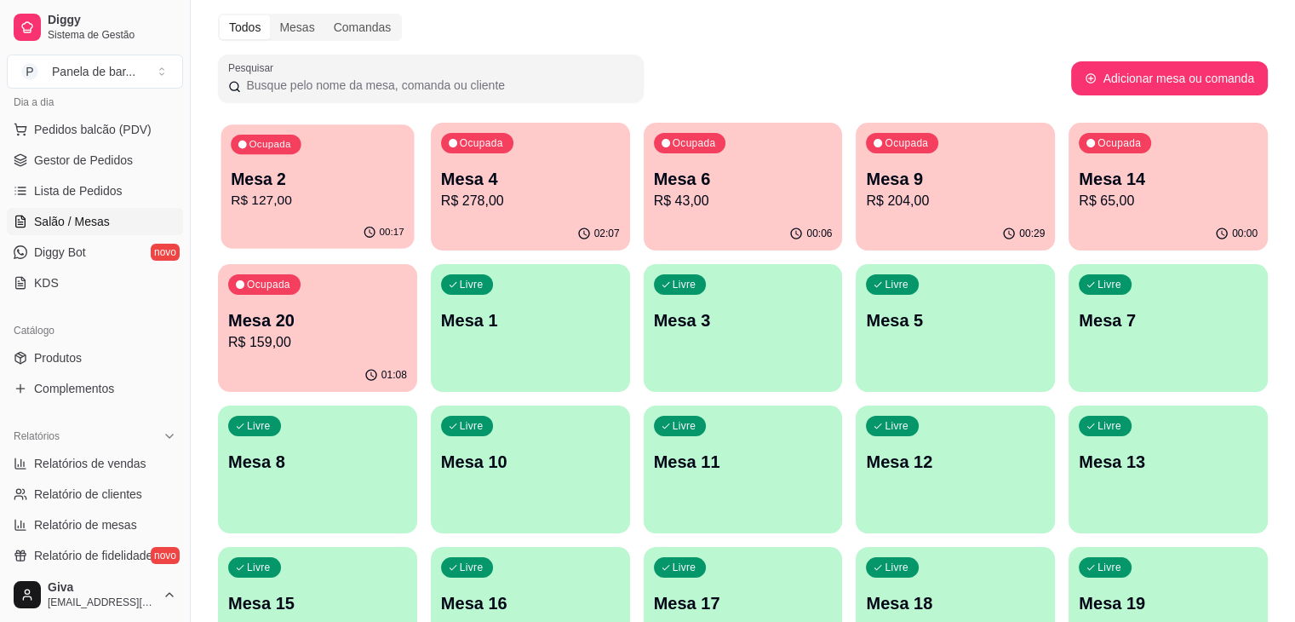
click at [303, 195] on p "R$ 127,00" at bounding box center [318, 201] width 174 height 20
click at [487, 204] on p "R$ 278,00" at bounding box center [531, 201] width 174 height 20
click at [657, 175] on p "Mesa 6" at bounding box center [744, 179] width 174 height 23
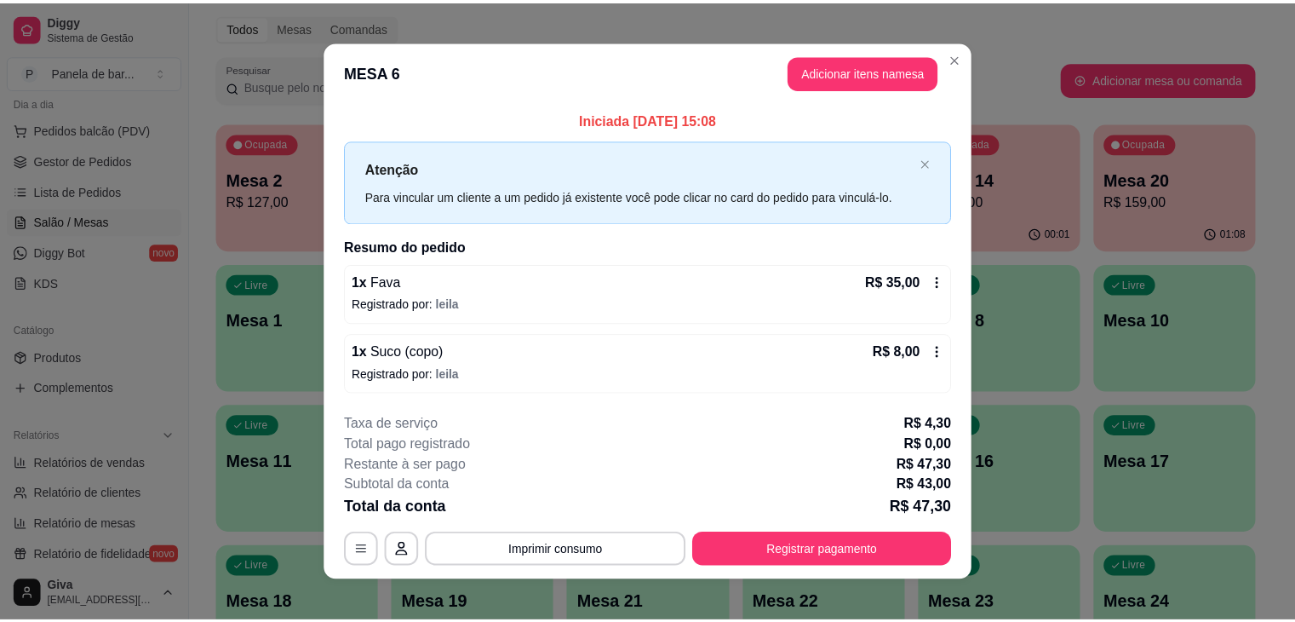
scroll to position [13, 0]
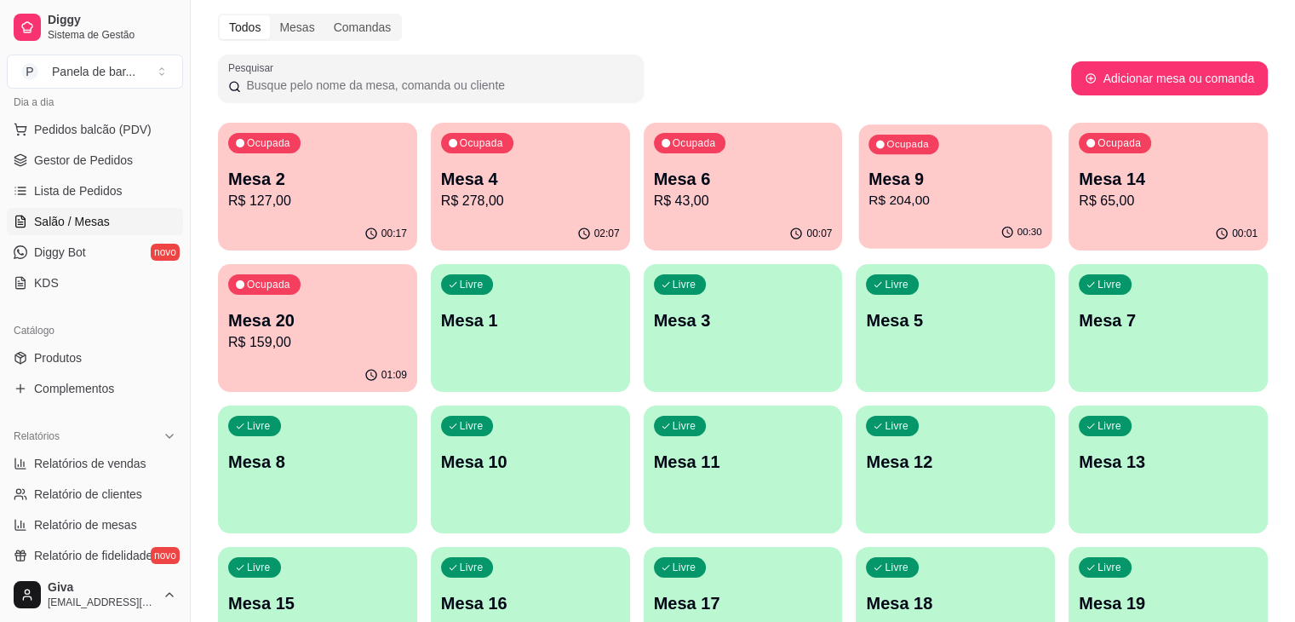
click at [859, 157] on div "Ocupada Mesa 9 R$ 204,00" at bounding box center [955, 170] width 193 height 92
click at [1081, 191] on p "R$ 65,00" at bounding box center [1168, 201] width 174 height 20
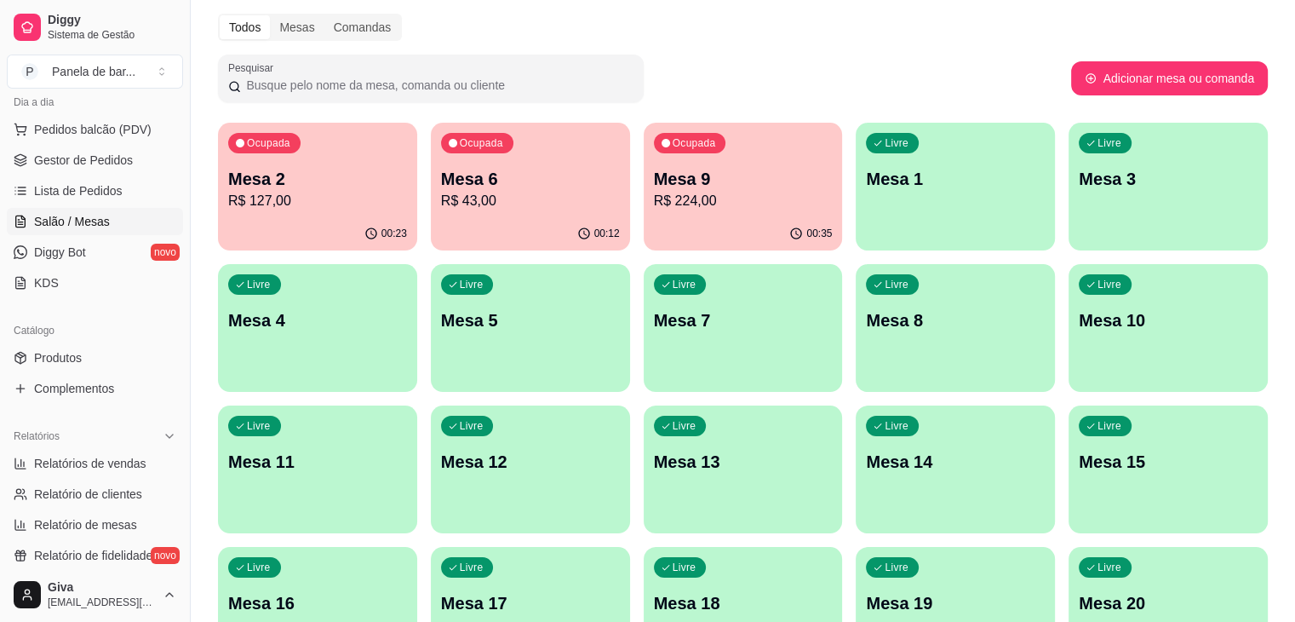
click at [731, 77] on div "Pesquisar" at bounding box center [644, 79] width 853 height 48
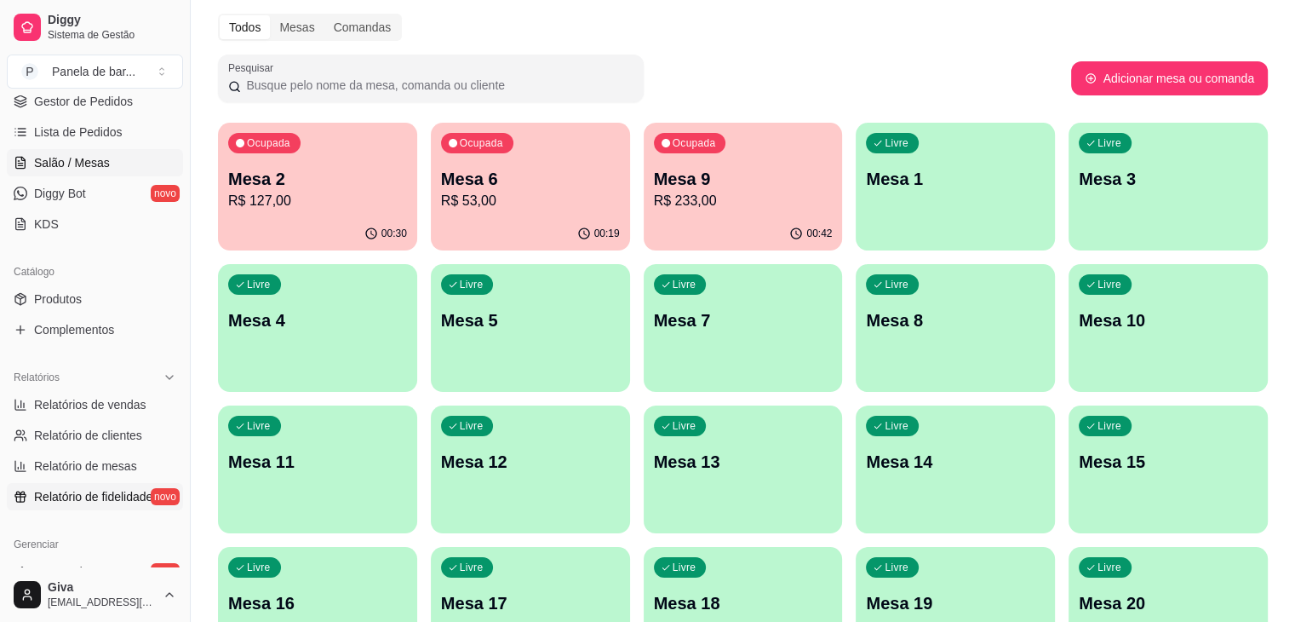
click at [140, 508] on link "Relatório de fidelidade novo" at bounding box center [95, 496] width 176 height 27
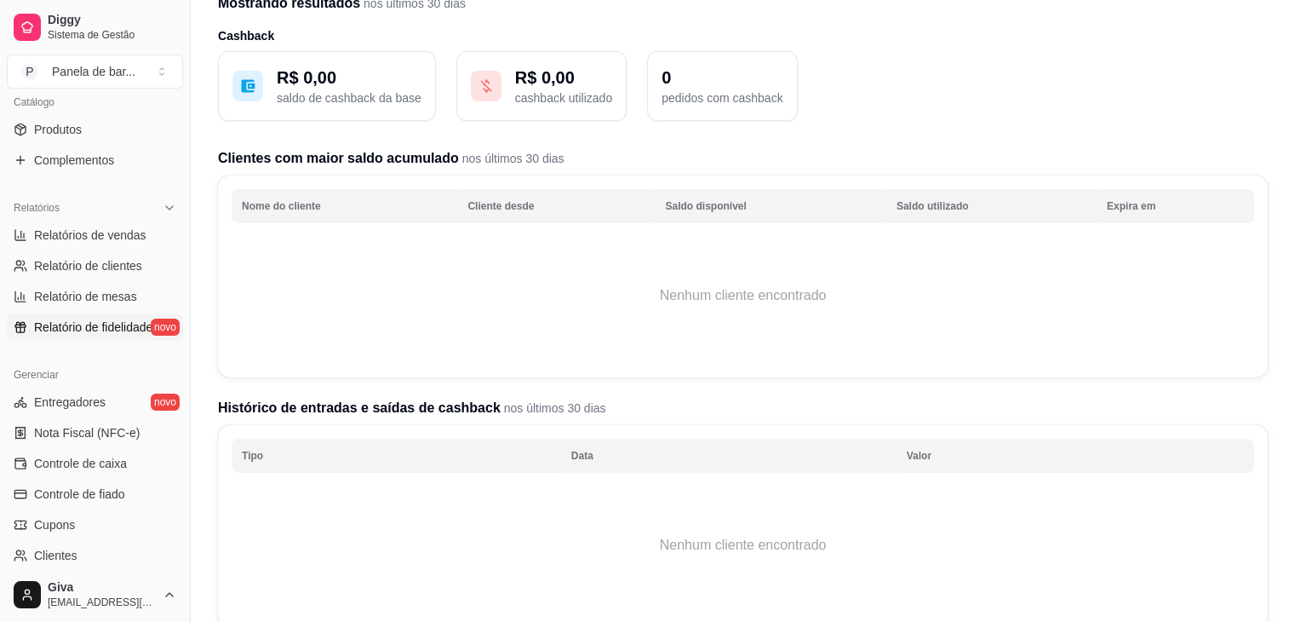
scroll to position [429, 0]
click at [106, 394] on link "Entregadores novo" at bounding box center [95, 400] width 176 height 27
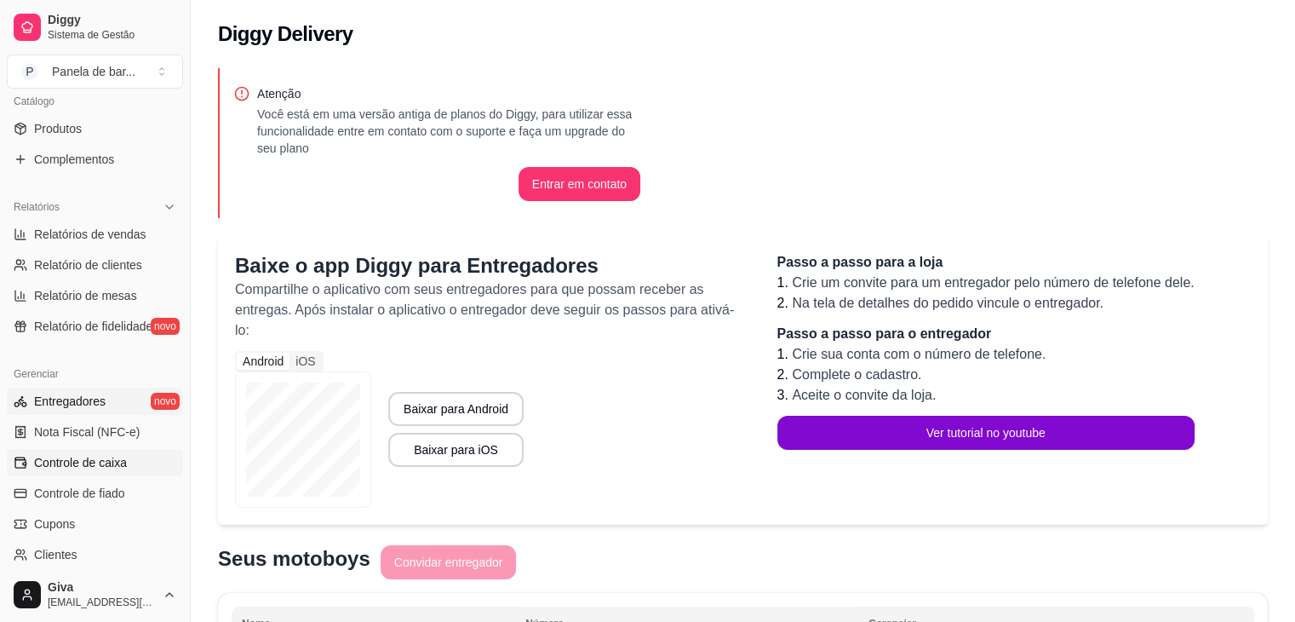
click at [111, 449] on link "Controle de caixa" at bounding box center [95, 462] width 176 height 27
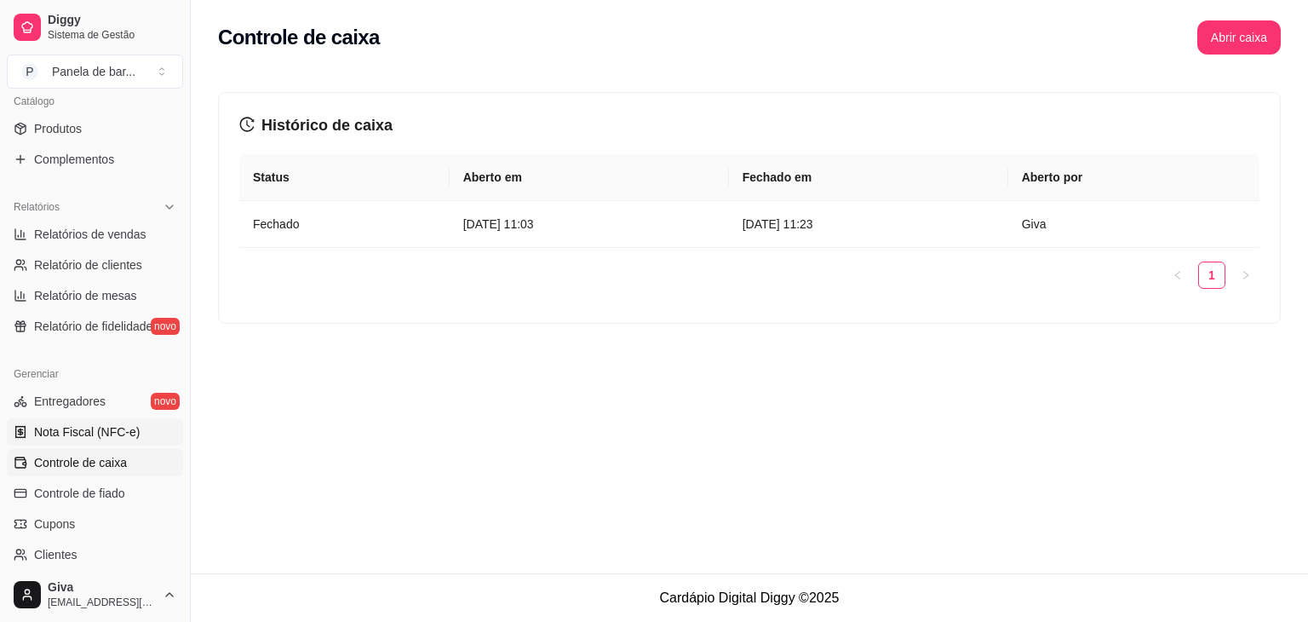
click at [111, 444] on link "Nota Fiscal (NFC-e)" at bounding box center [95, 431] width 176 height 27
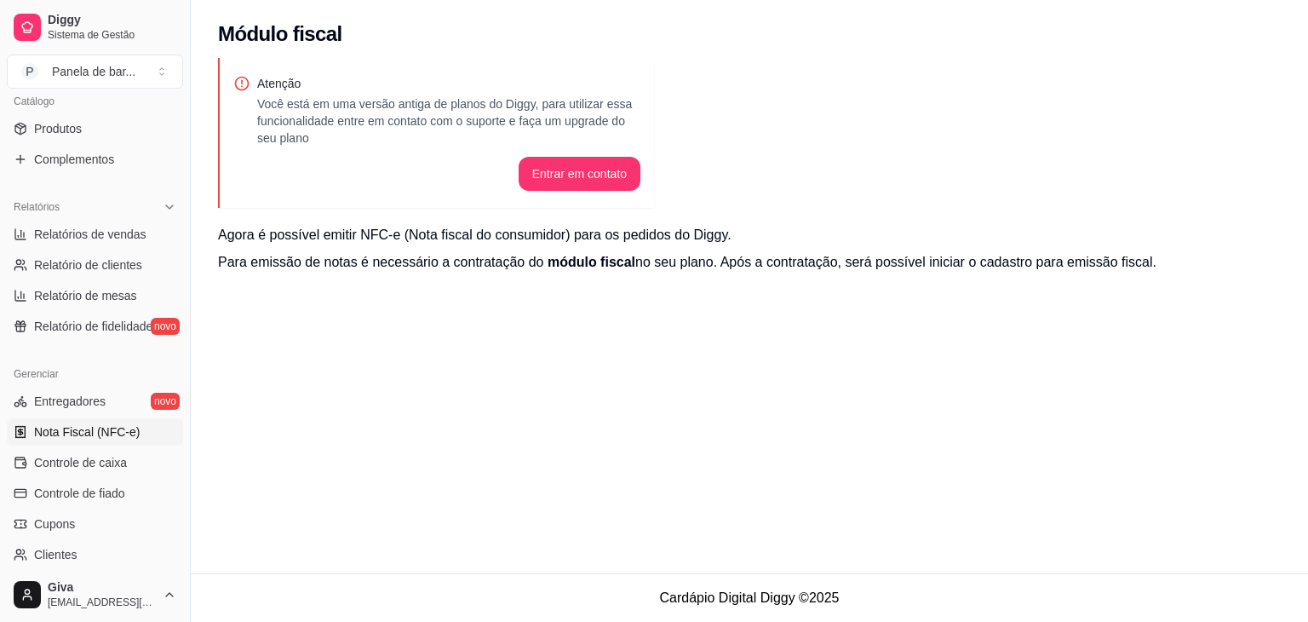
click at [111, 444] on link "Nota Fiscal (NFC-e)" at bounding box center [95, 431] width 176 height 27
click at [109, 456] on span "Controle de caixa" at bounding box center [80, 462] width 93 height 17
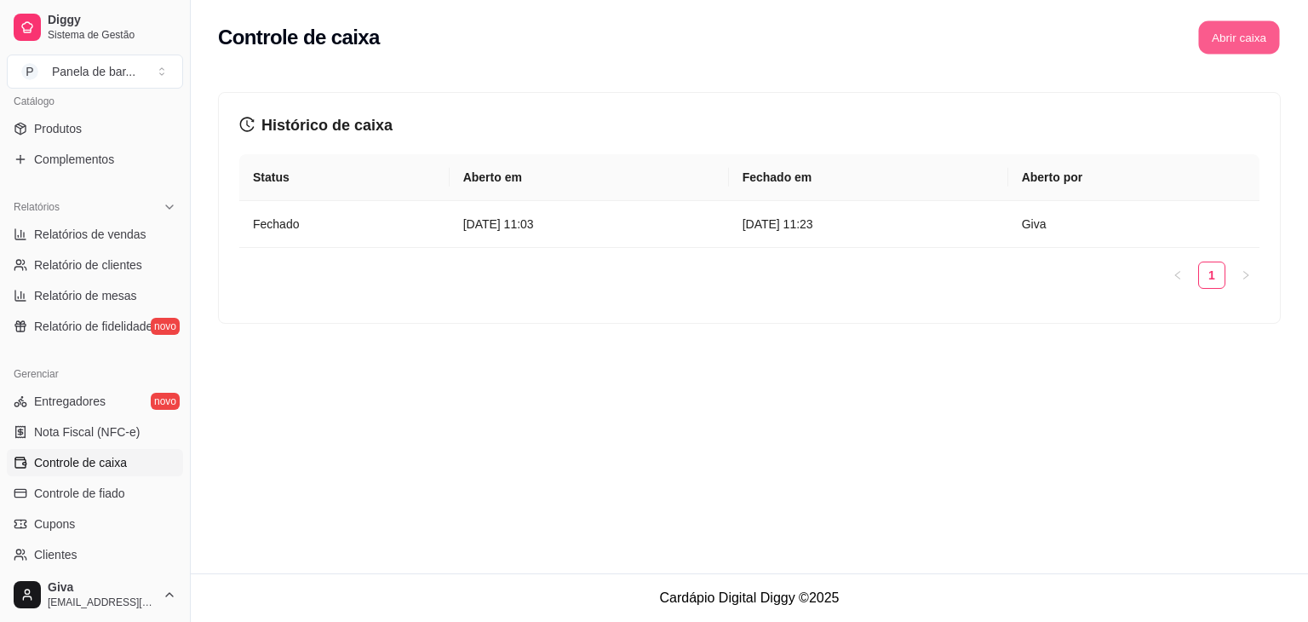
click at [1225, 29] on button "Abrir caixa" at bounding box center [1238, 37] width 81 height 33
click at [79, 487] on span "Controle de fiado" at bounding box center [79, 493] width 91 height 17
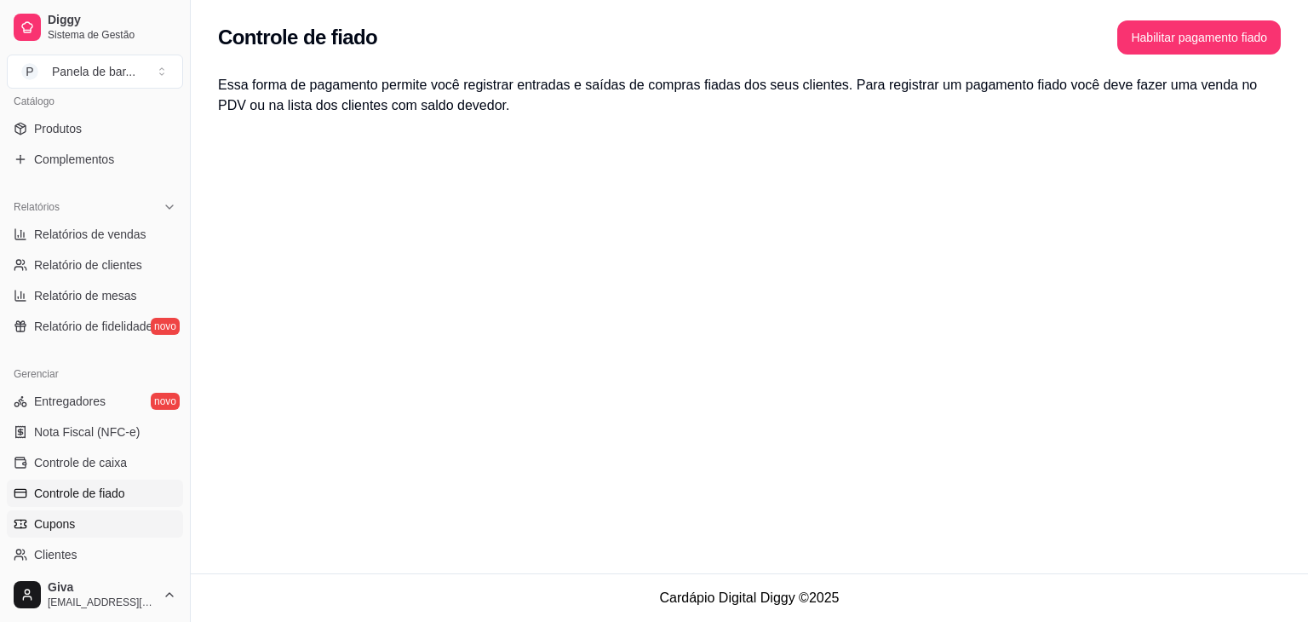
click at [89, 515] on link "Cupons" at bounding box center [95, 523] width 176 height 27
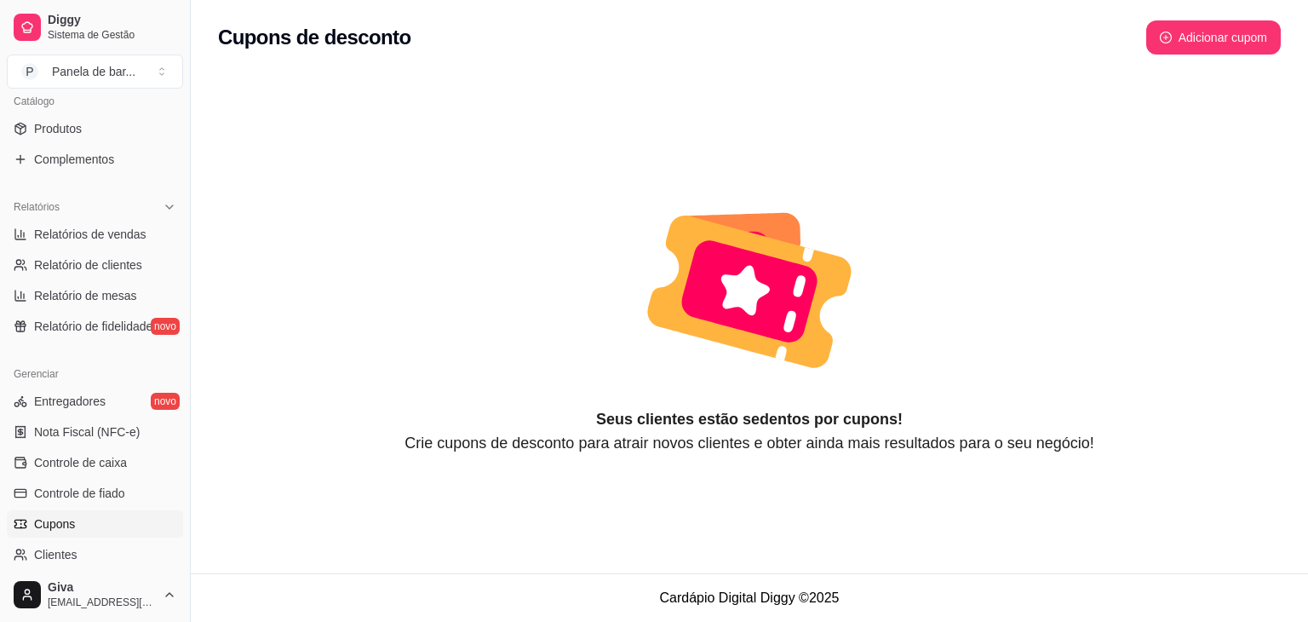
scroll to position [472, 0]
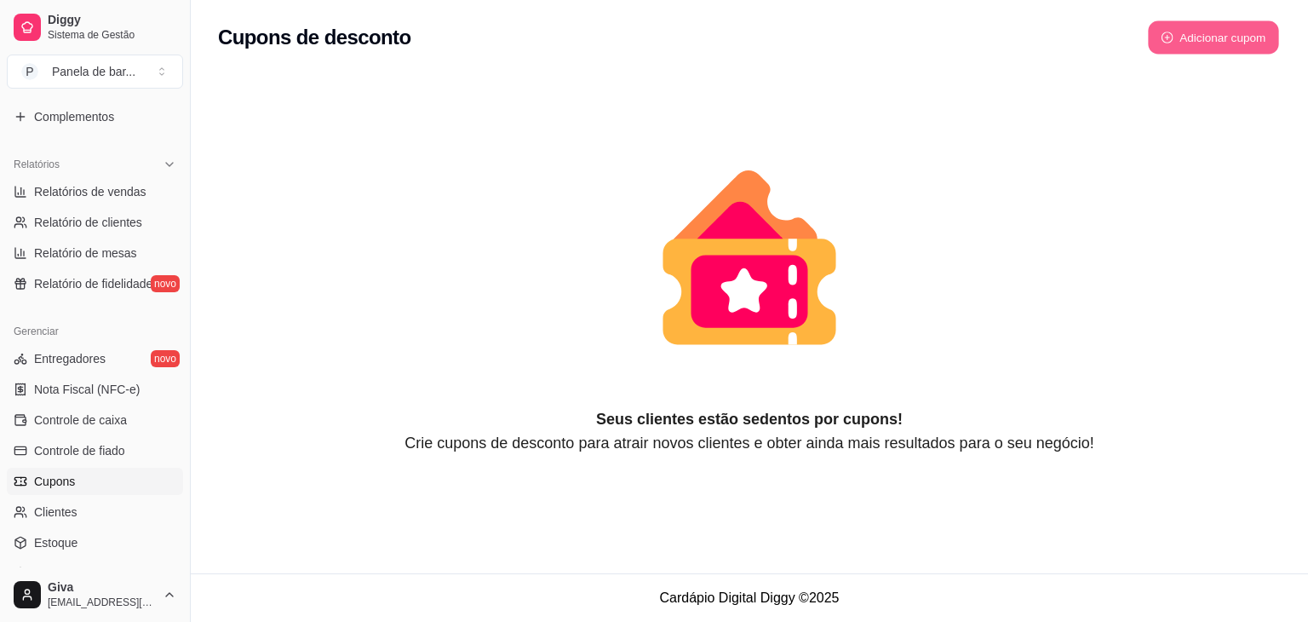
click at [1202, 49] on button "Adicionar cupom" at bounding box center [1213, 37] width 131 height 33
select select "FIXED_VALUE"
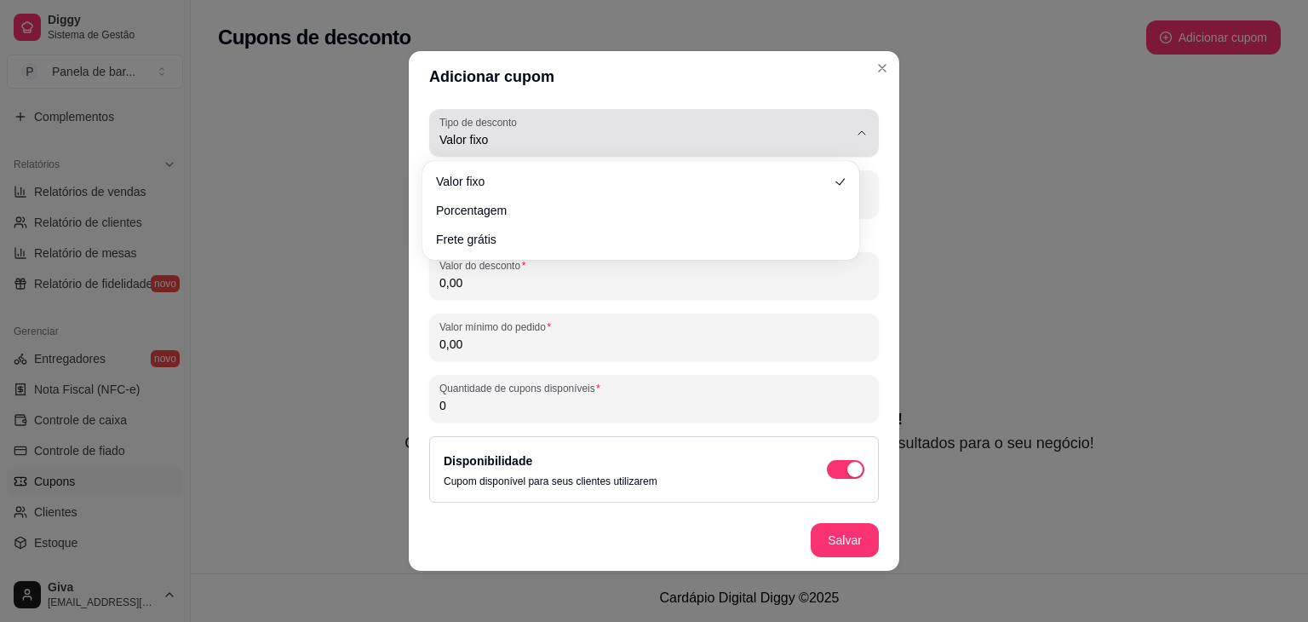
click at [653, 135] on span "Valor fixo" at bounding box center [643, 139] width 409 height 17
click at [653, 141] on span "Valor fixo" at bounding box center [643, 139] width 409 height 17
click at [660, 114] on button "Tipo de desconto Valor fixo" at bounding box center [654, 133] width 450 height 48
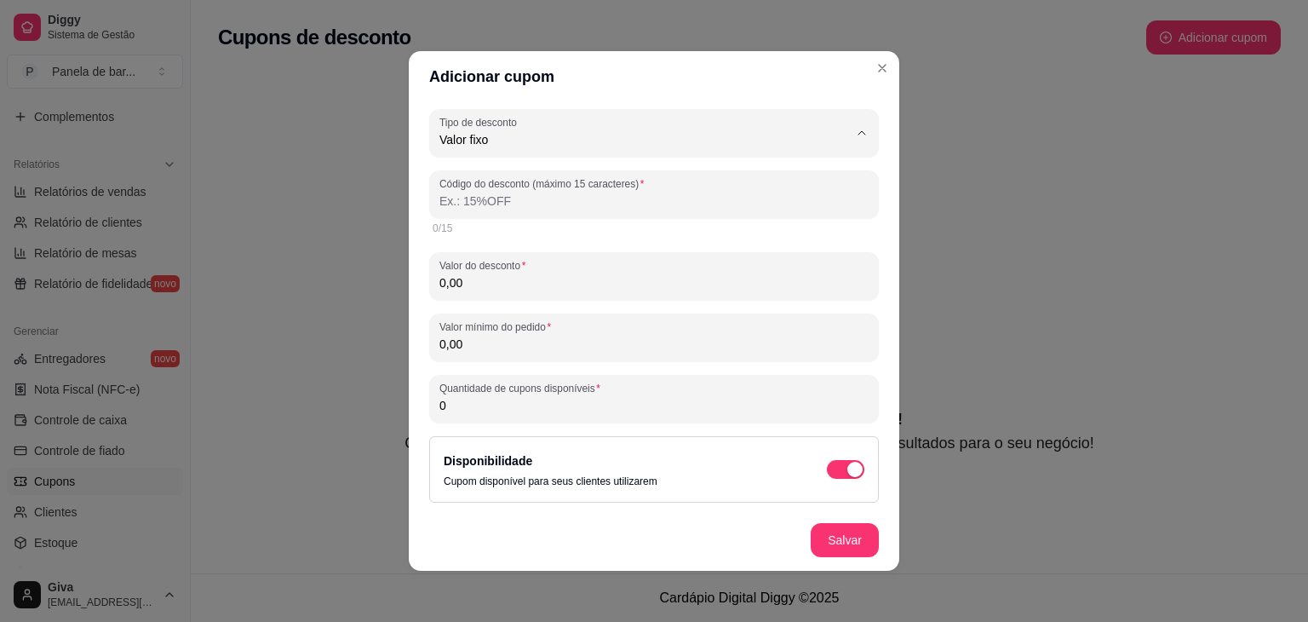
click at [627, 184] on span "Valor fixo" at bounding box center [633, 180] width 376 height 16
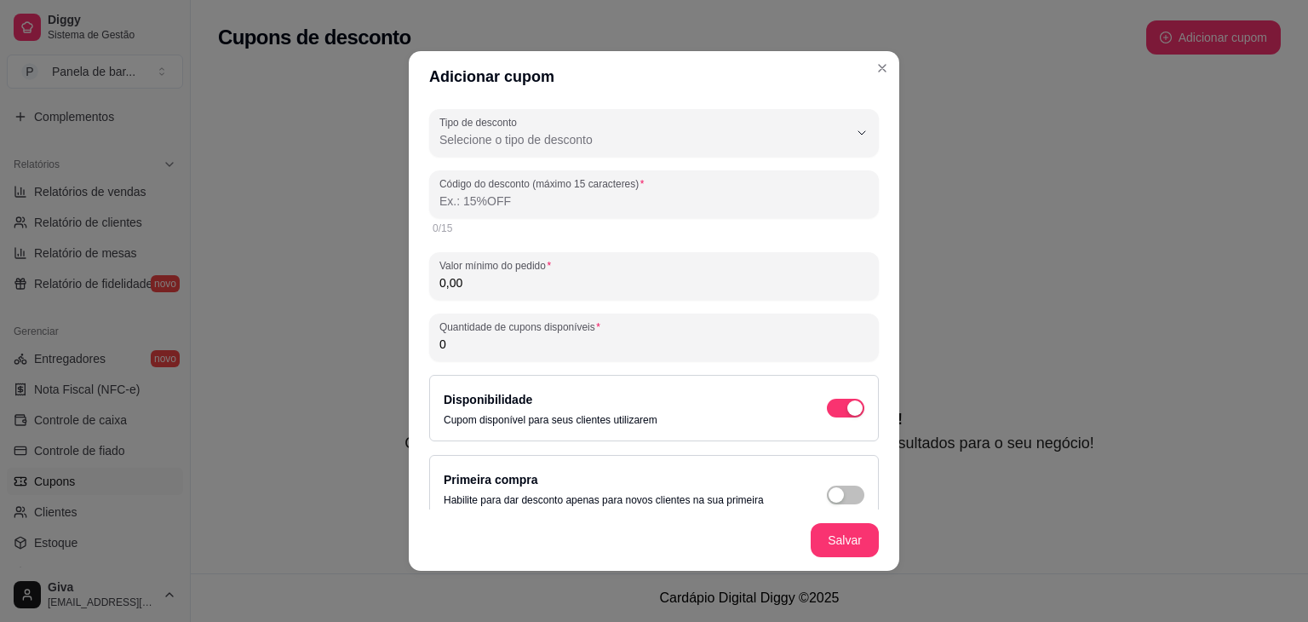
select select
click at [612, 192] on input "Código do desconto (máximo 15 caracteres)" at bounding box center [653, 200] width 429 height 17
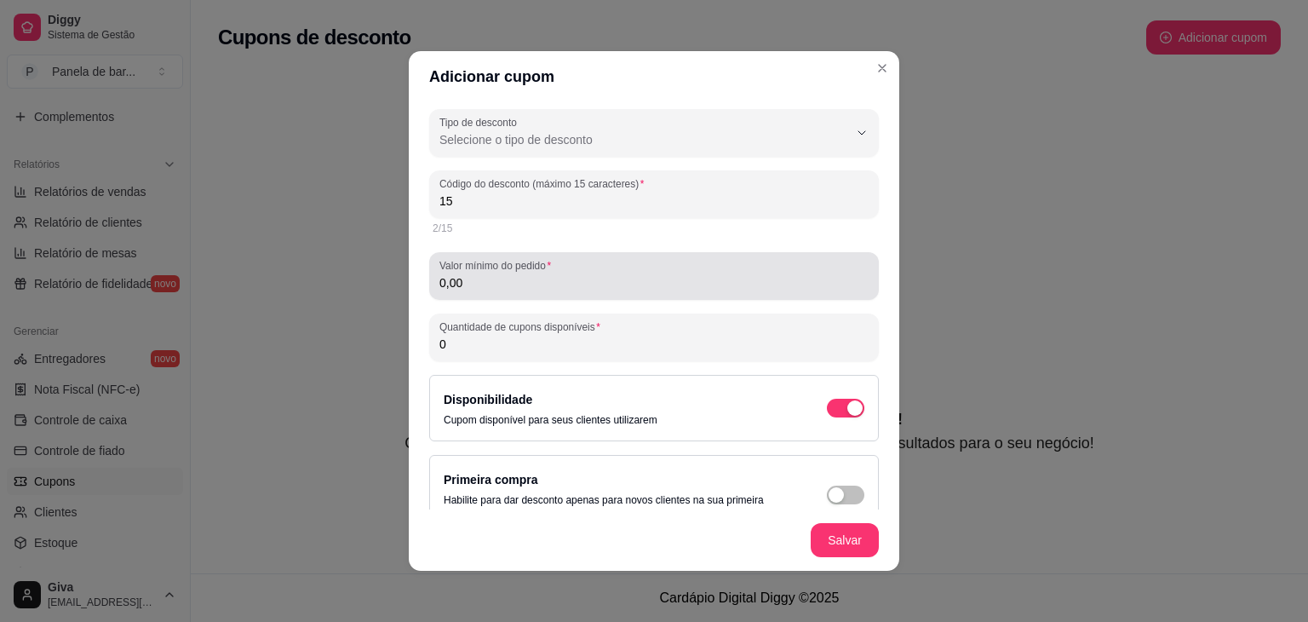
type input "15"
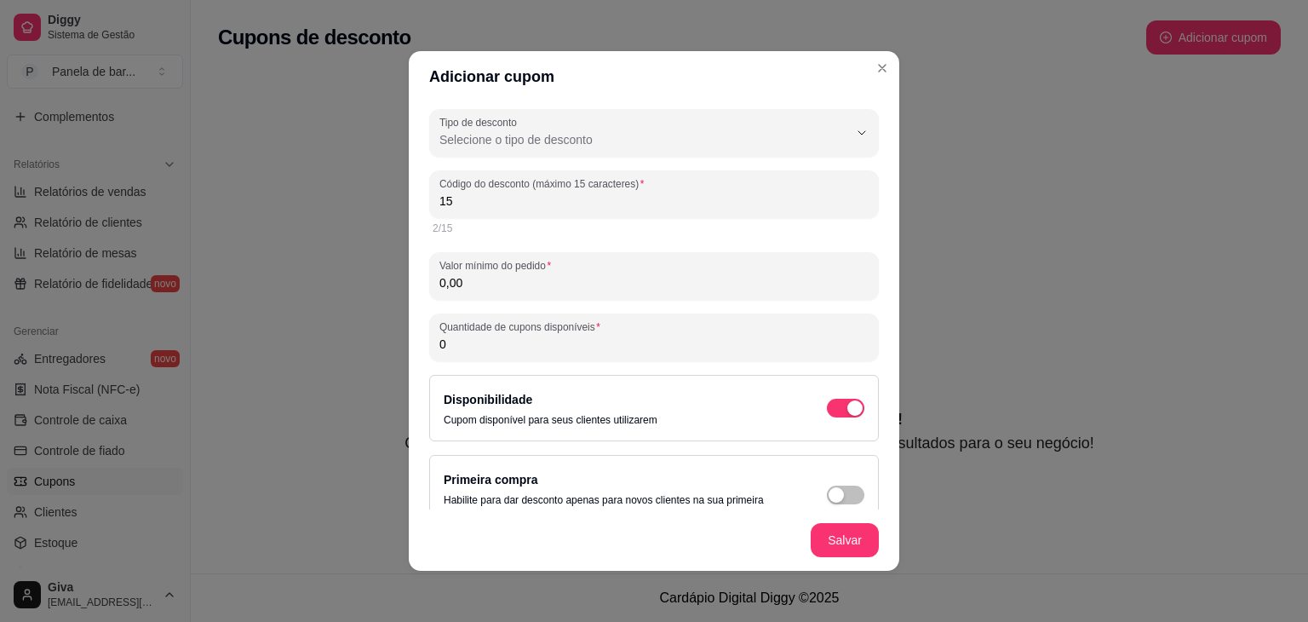
click at [579, 280] on input "0,00" at bounding box center [653, 282] width 429 height 17
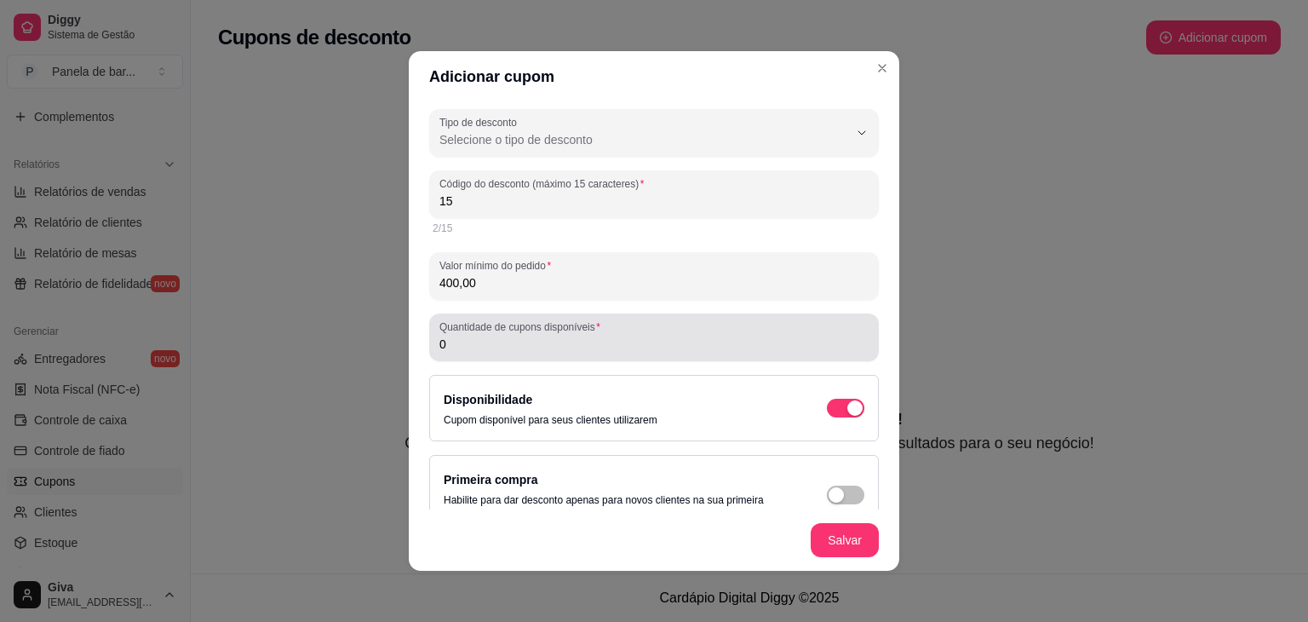
type input "400,00"
click at [611, 334] on div "0" at bounding box center [653, 337] width 429 height 34
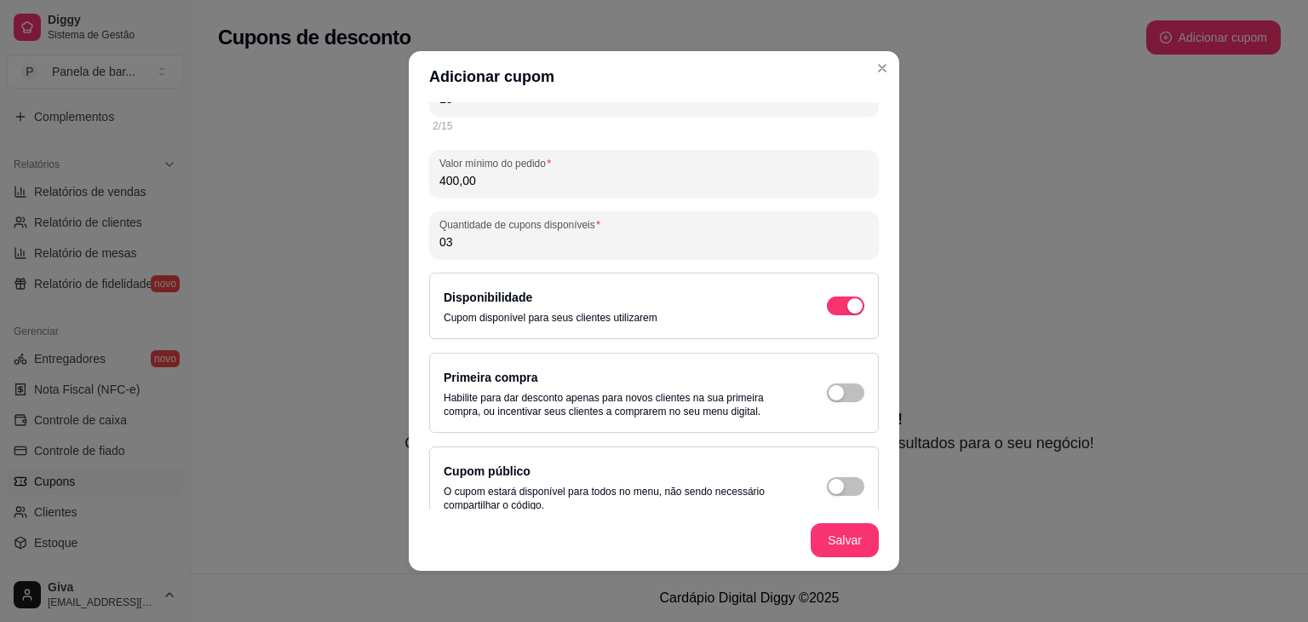
scroll to position [125, 0]
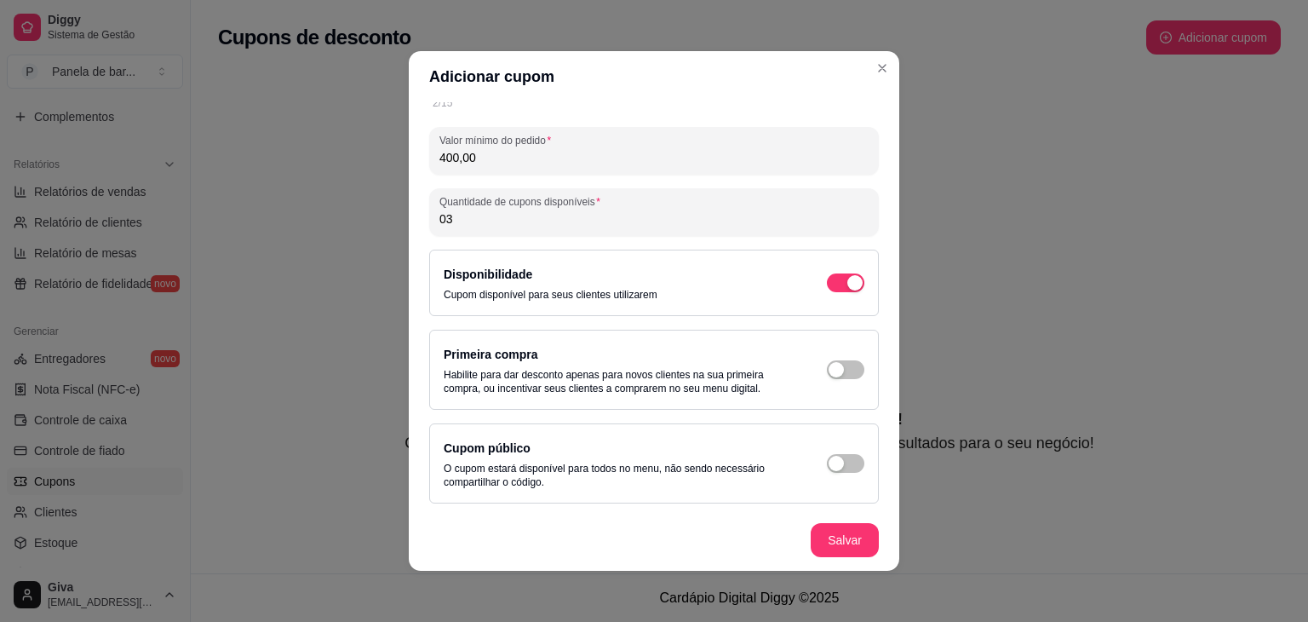
type input "03"
drag, startPoint x: 507, startPoint y: 468, endPoint x: 749, endPoint y: 481, distance: 243.0
click at [749, 481] on p "O cupom estará disponível para todos no menu, não sendo necessário compartilhar…" at bounding box center [618, 475] width 349 height 27
drag, startPoint x: 517, startPoint y: 349, endPoint x: 718, endPoint y: 351, distance: 201.0
click at [718, 351] on div "Primeira compra Habilite para dar desconto apenas para novos clientes na sua pr…" at bounding box center [618, 369] width 349 height 51
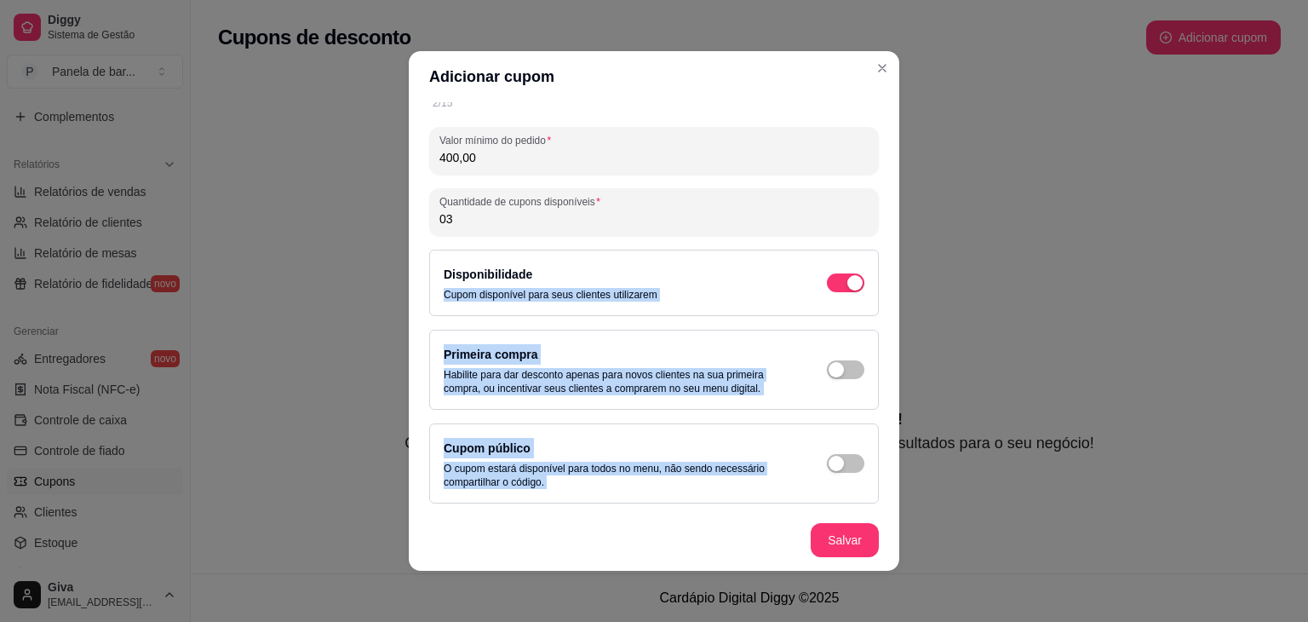
drag, startPoint x: 573, startPoint y: 269, endPoint x: 807, endPoint y: 580, distance: 389.2
click at [807, 580] on div "Adicionar cupom Tipo de desconto Valor fixo Porcentagem Frete grátis Tipo de de…" at bounding box center [654, 311] width 1308 height 622
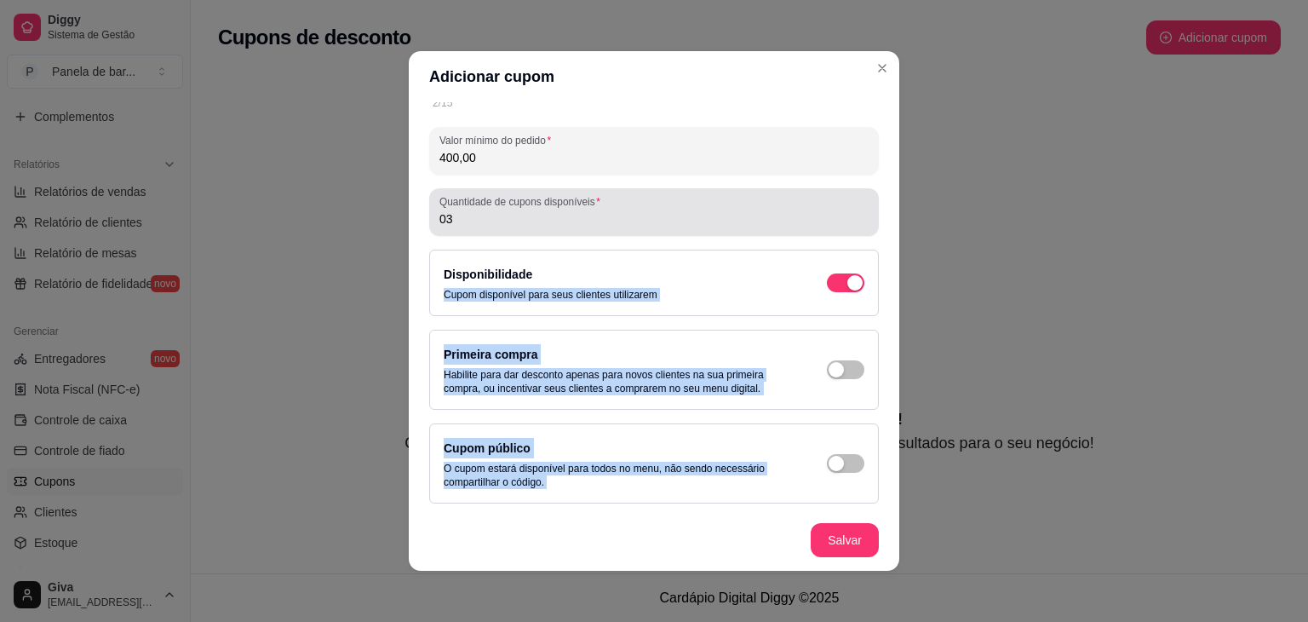
scroll to position [0, 0]
